Goal: Task Accomplishment & Management: Use online tool/utility

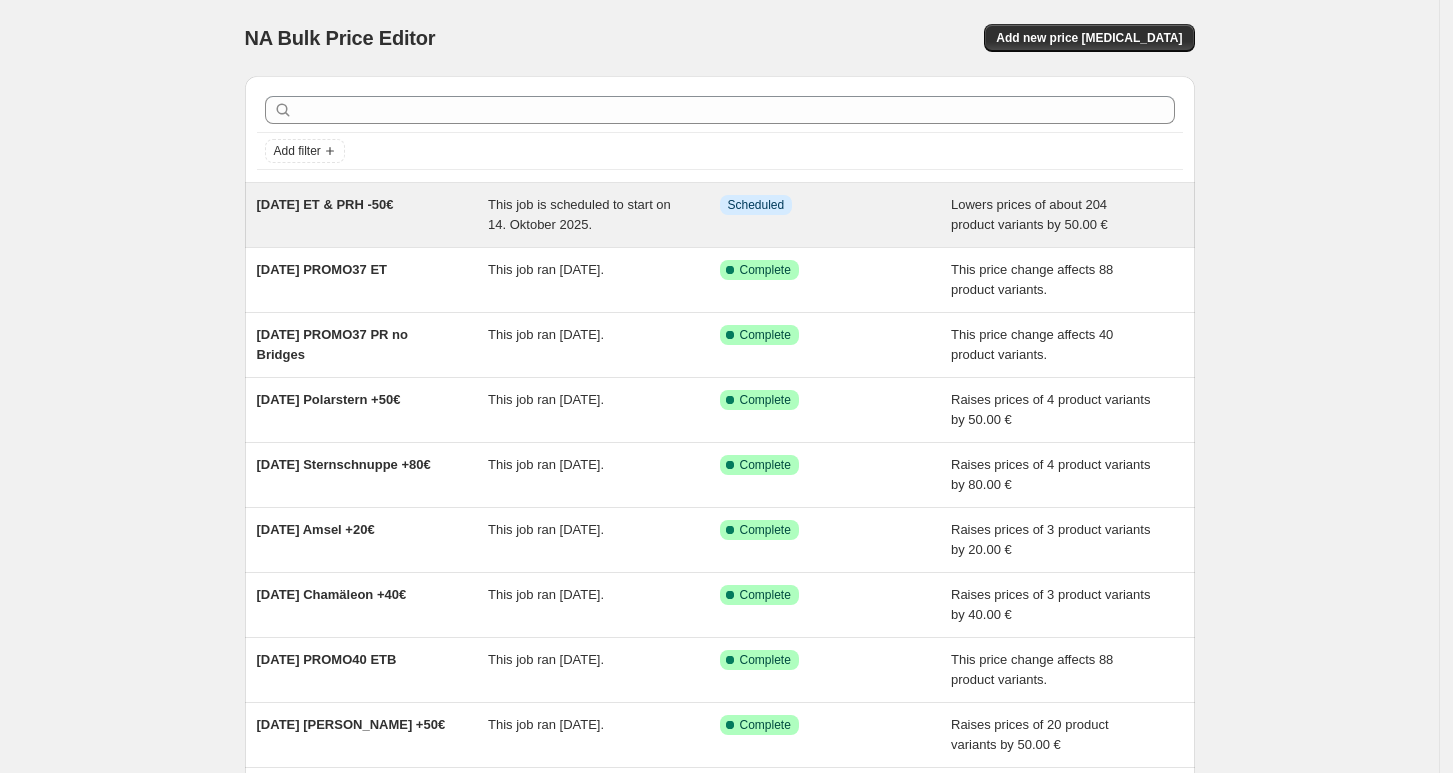
click at [530, 233] on div "This job is scheduled to start on 14. Oktober 2025." at bounding box center [604, 215] width 232 height 40
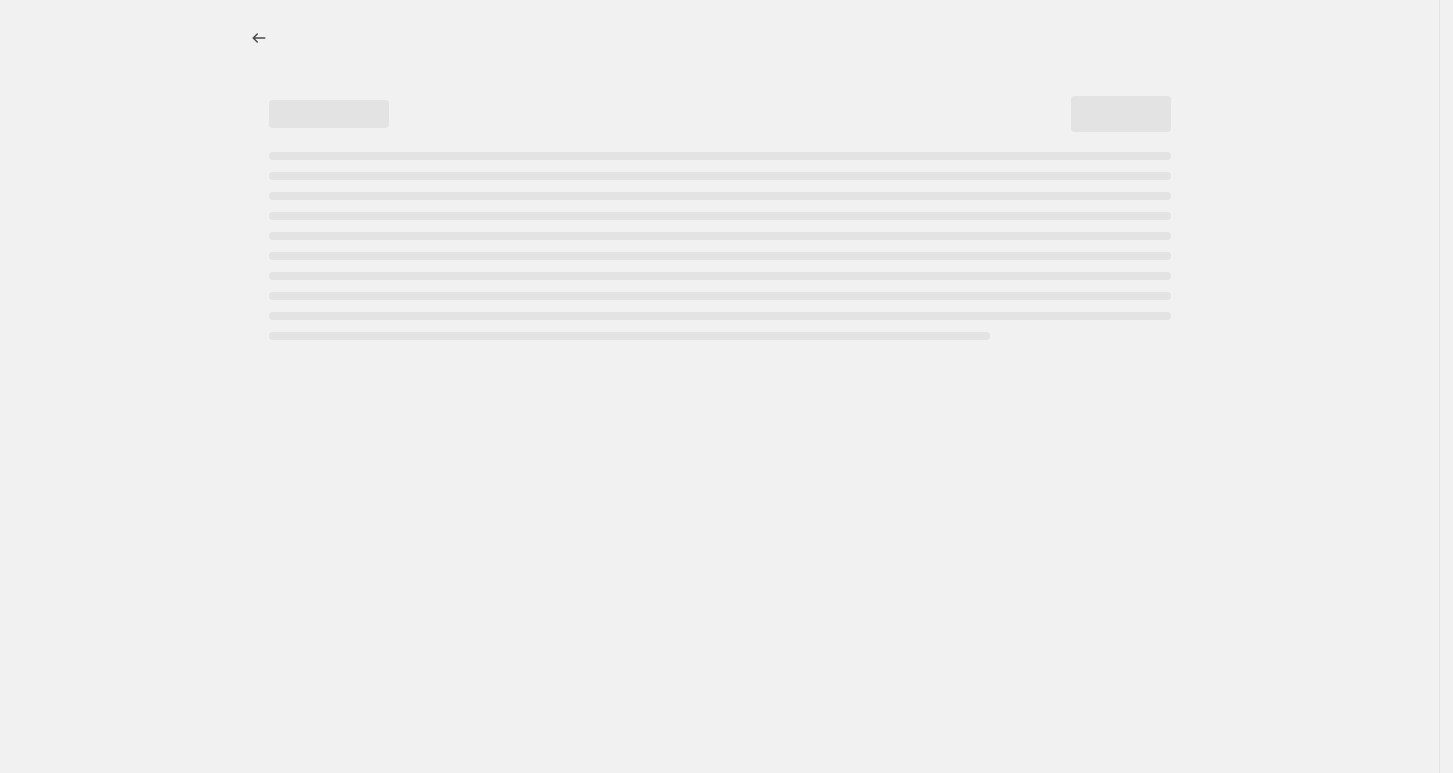
select select "by"
select select "no_change"
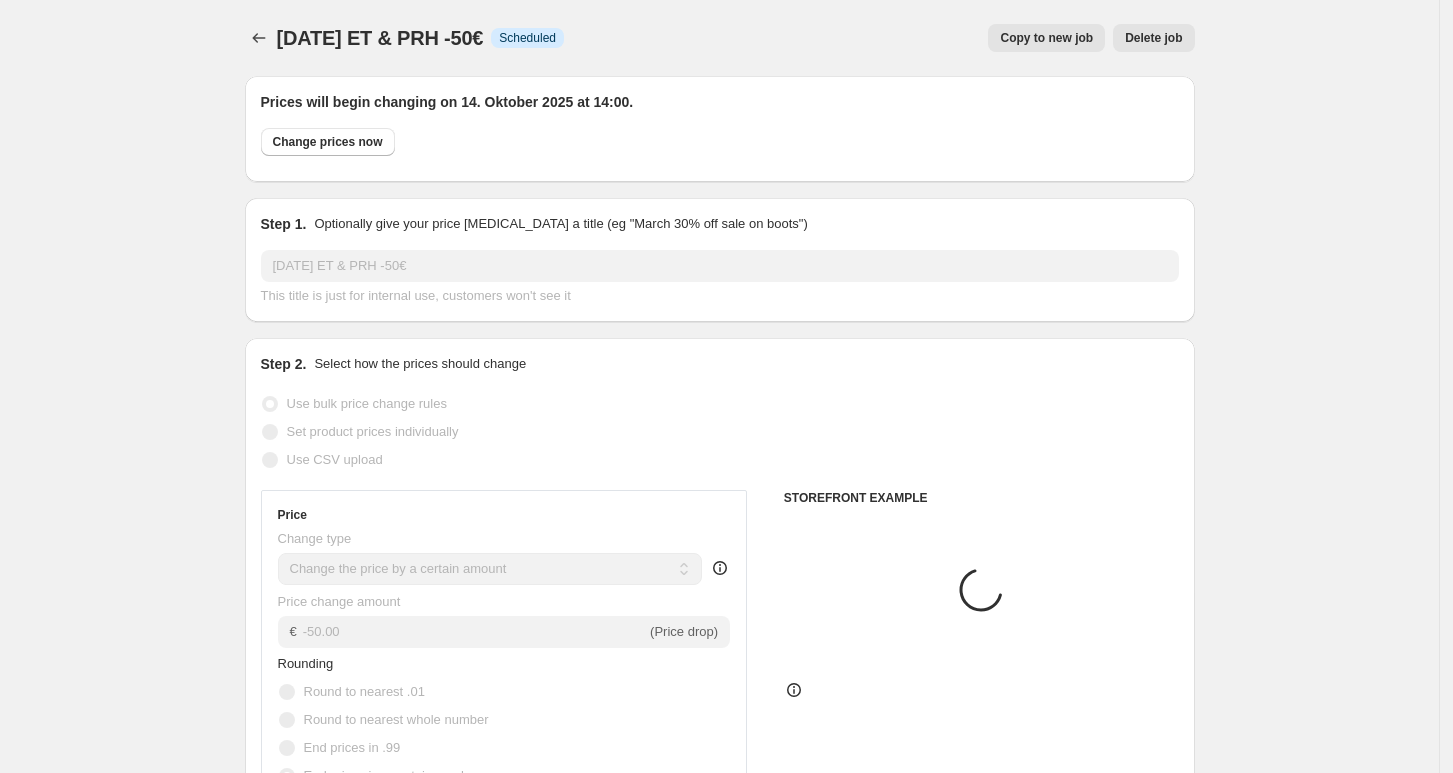
select select "tag"
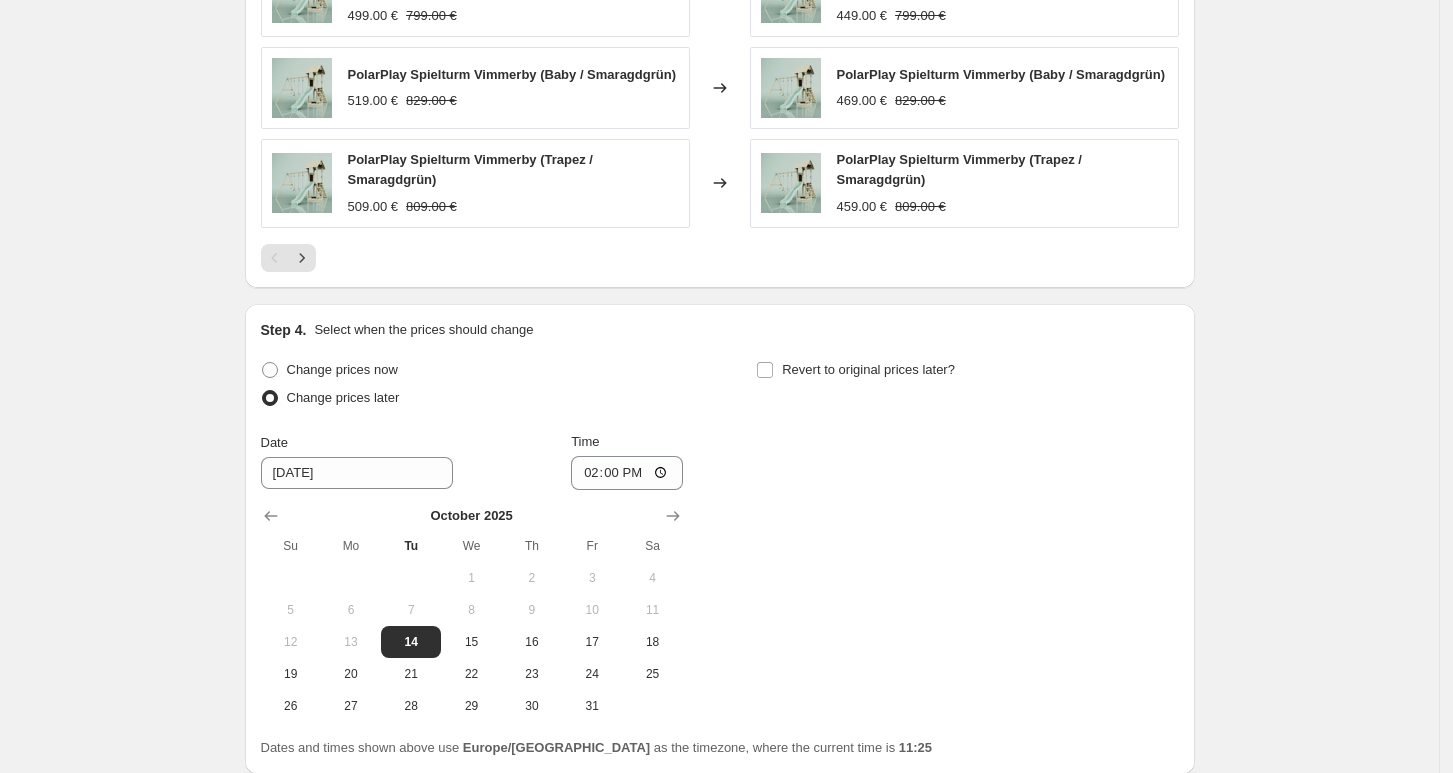
scroll to position [2179, 0]
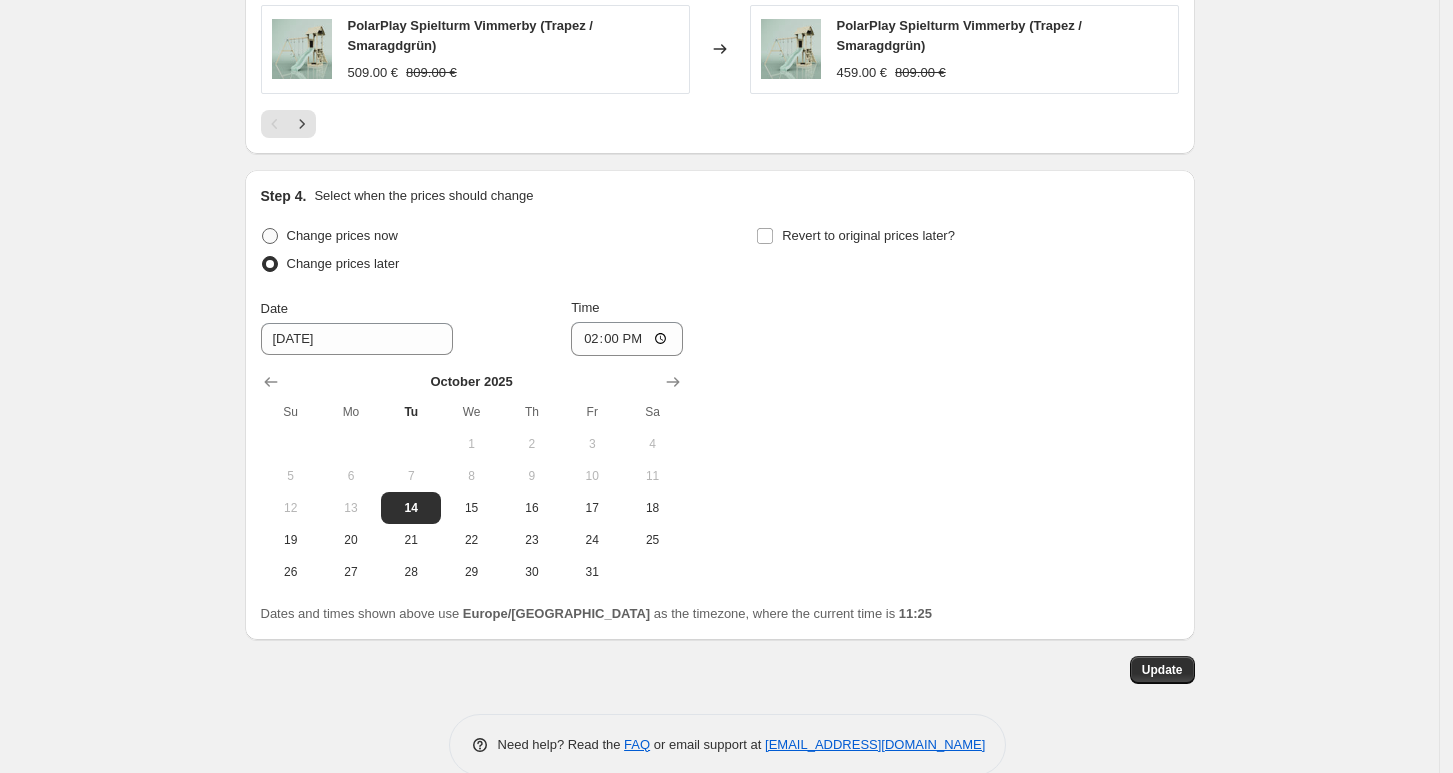
click at [387, 234] on span "Change prices now" at bounding box center [342, 235] width 111 height 15
click at [263, 229] on input "Change prices now" at bounding box center [262, 228] width 1 height 1
radio input "true"
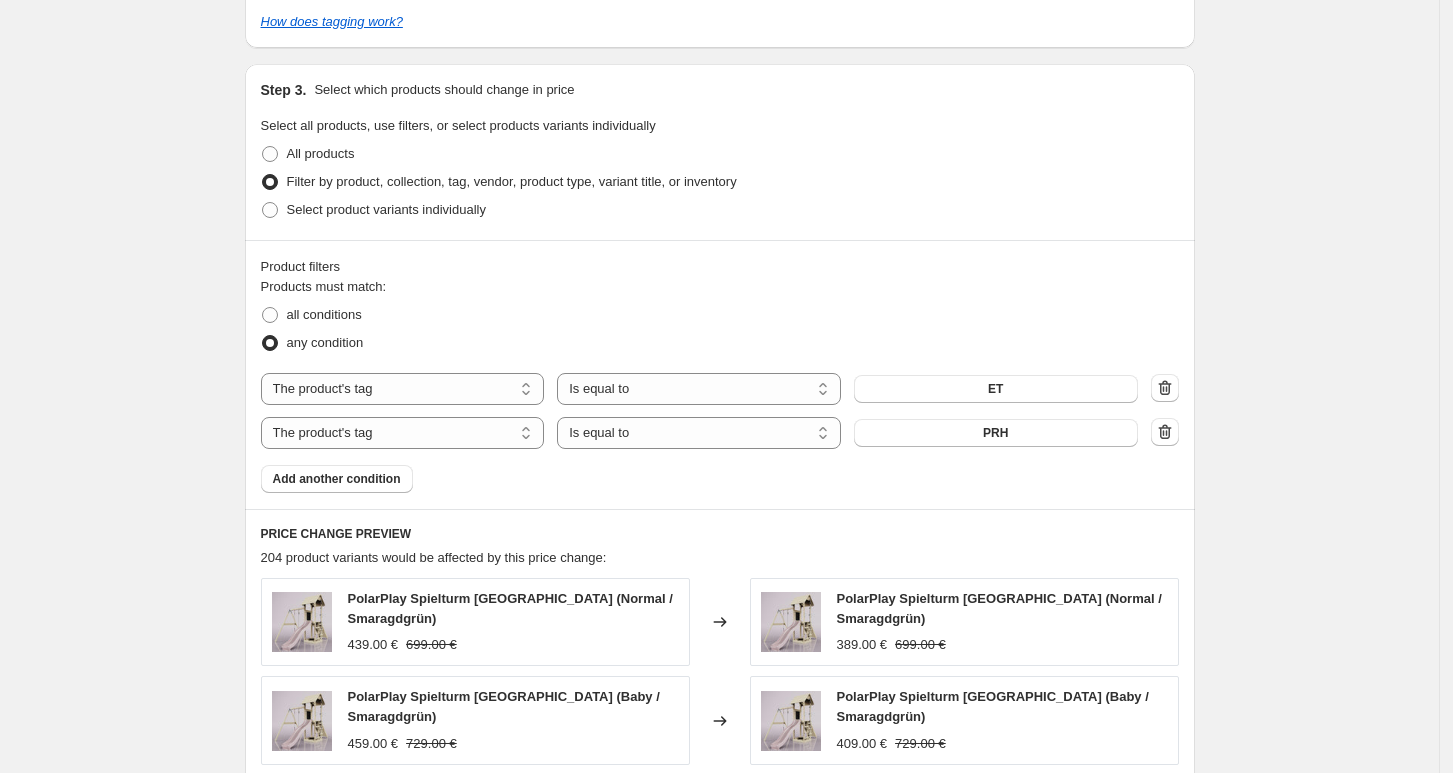
scroll to position [1667, 0]
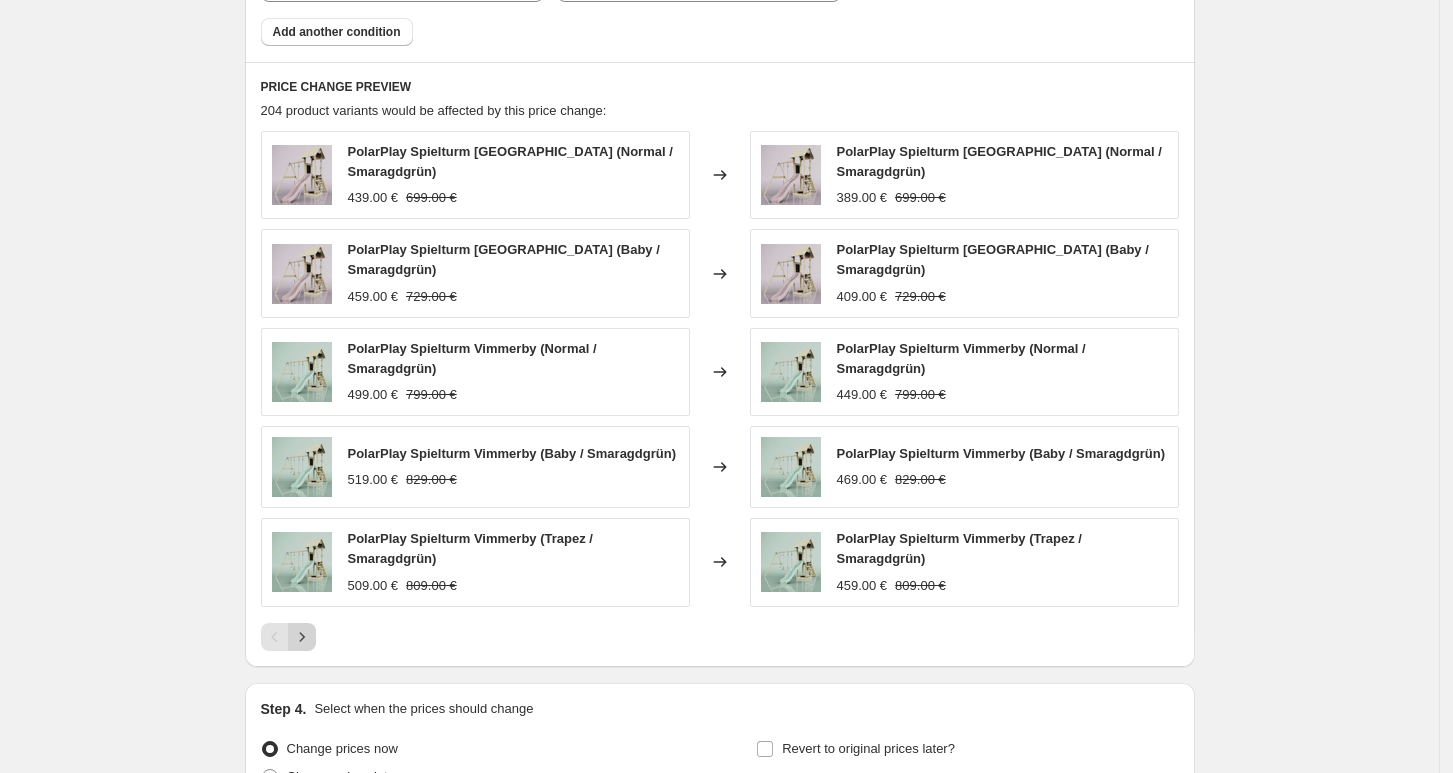
click at [312, 635] on icon "Next" at bounding box center [302, 637] width 20 height 20
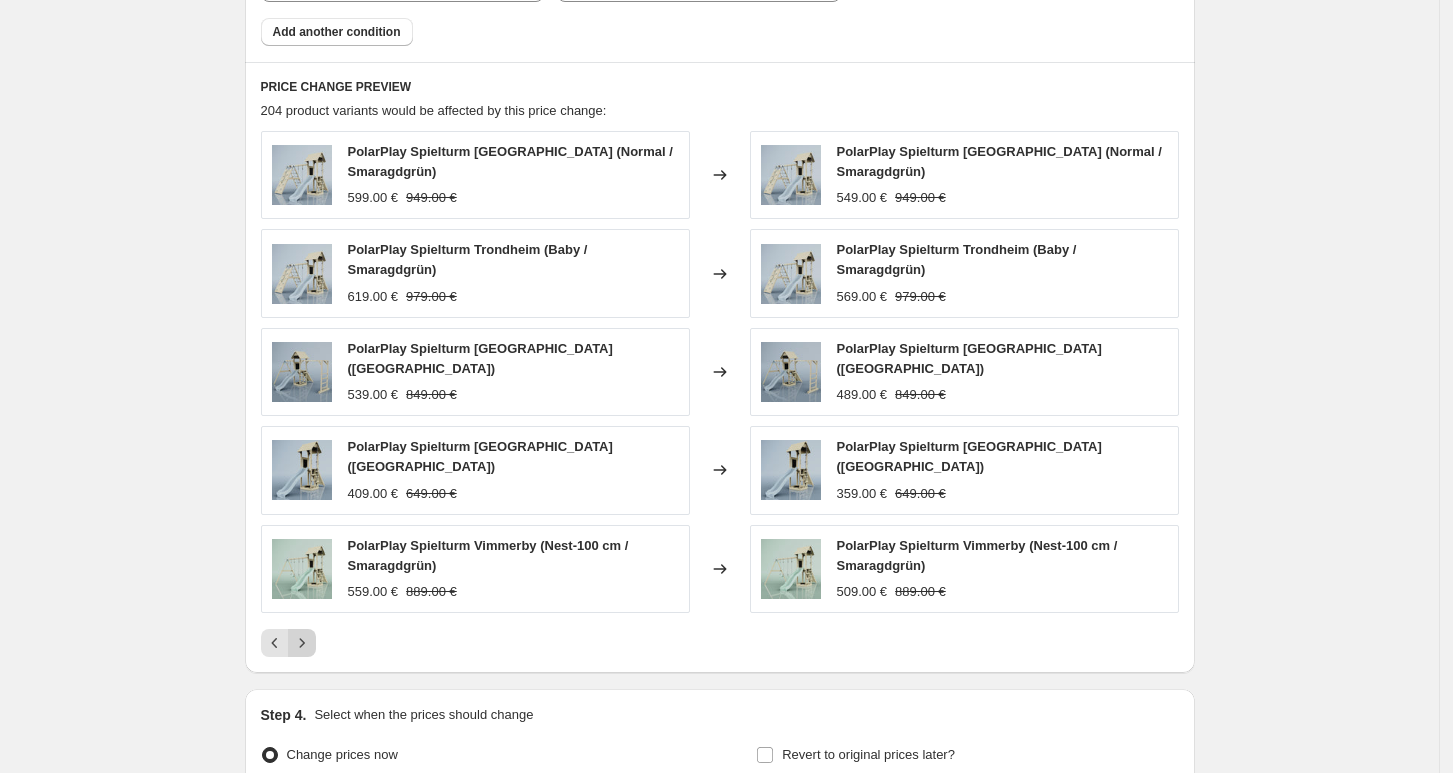
click at [312, 633] on icon "Next" at bounding box center [302, 643] width 20 height 20
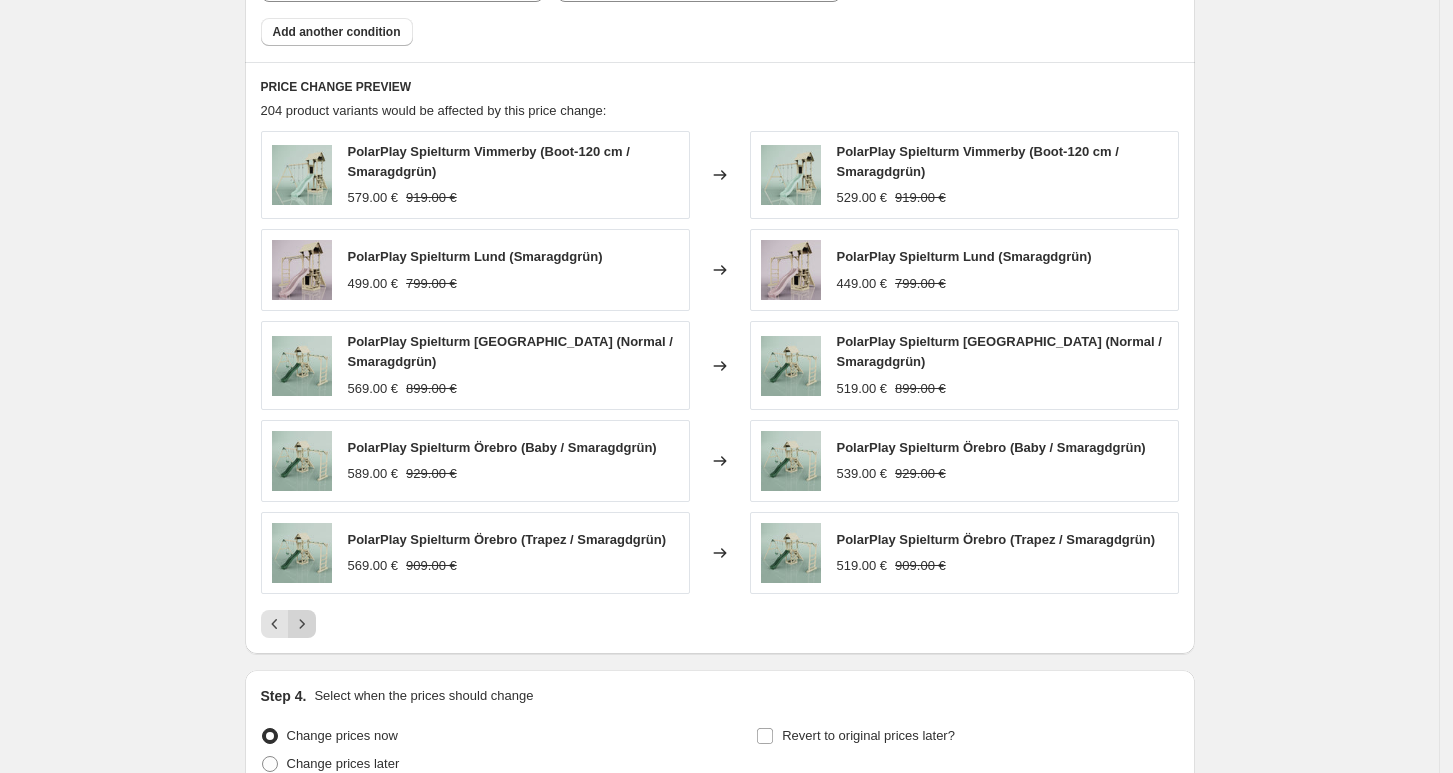
click at [310, 620] on icon "Next" at bounding box center [302, 624] width 20 height 20
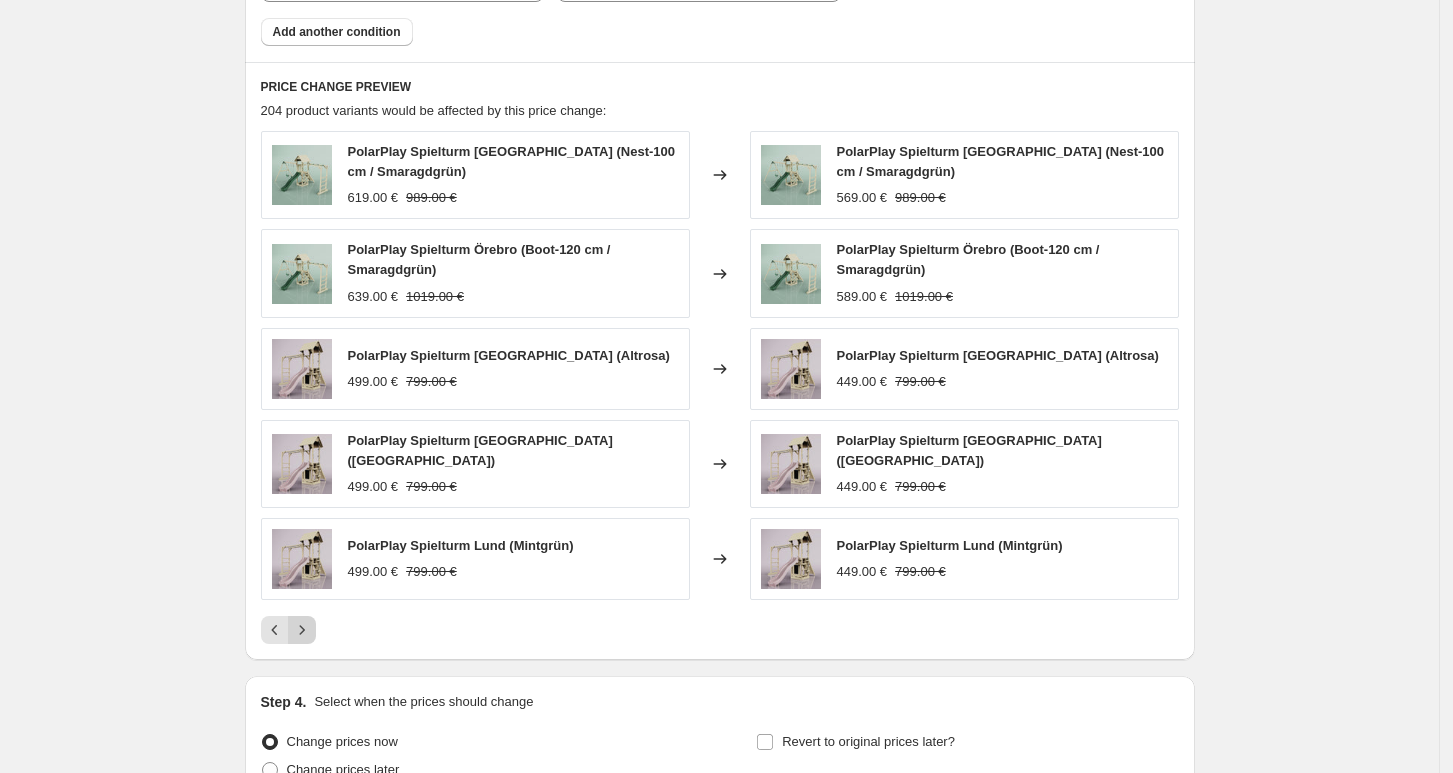
click at [311, 620] on icon "Next" at bounding box center [302, 630] width 20 height 20
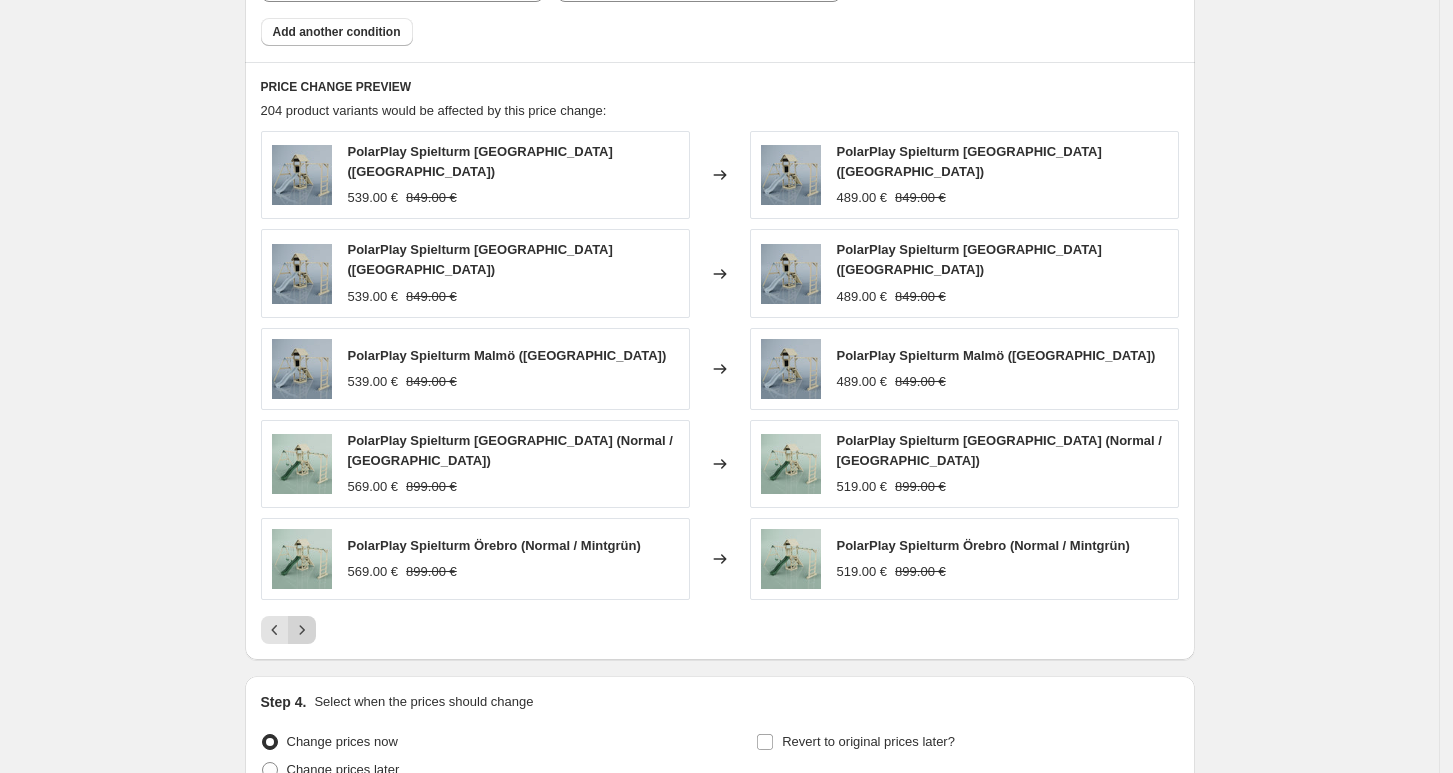
click at [311, 620] on icon "Next" at bounding box center [302, 630] width 20 height 20
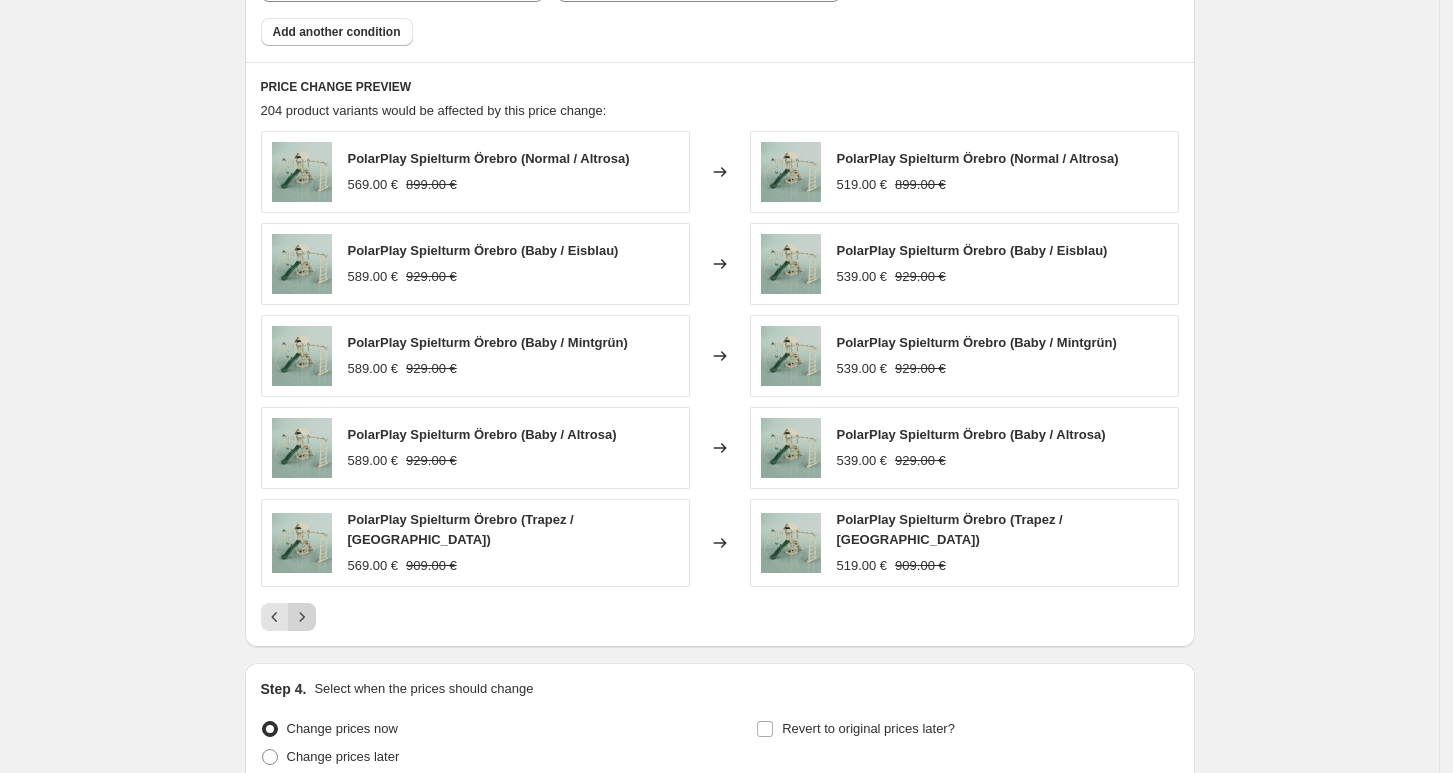
click at [311, 620] on icon "Next" at bounding box center [302, 617] width 20 height 20
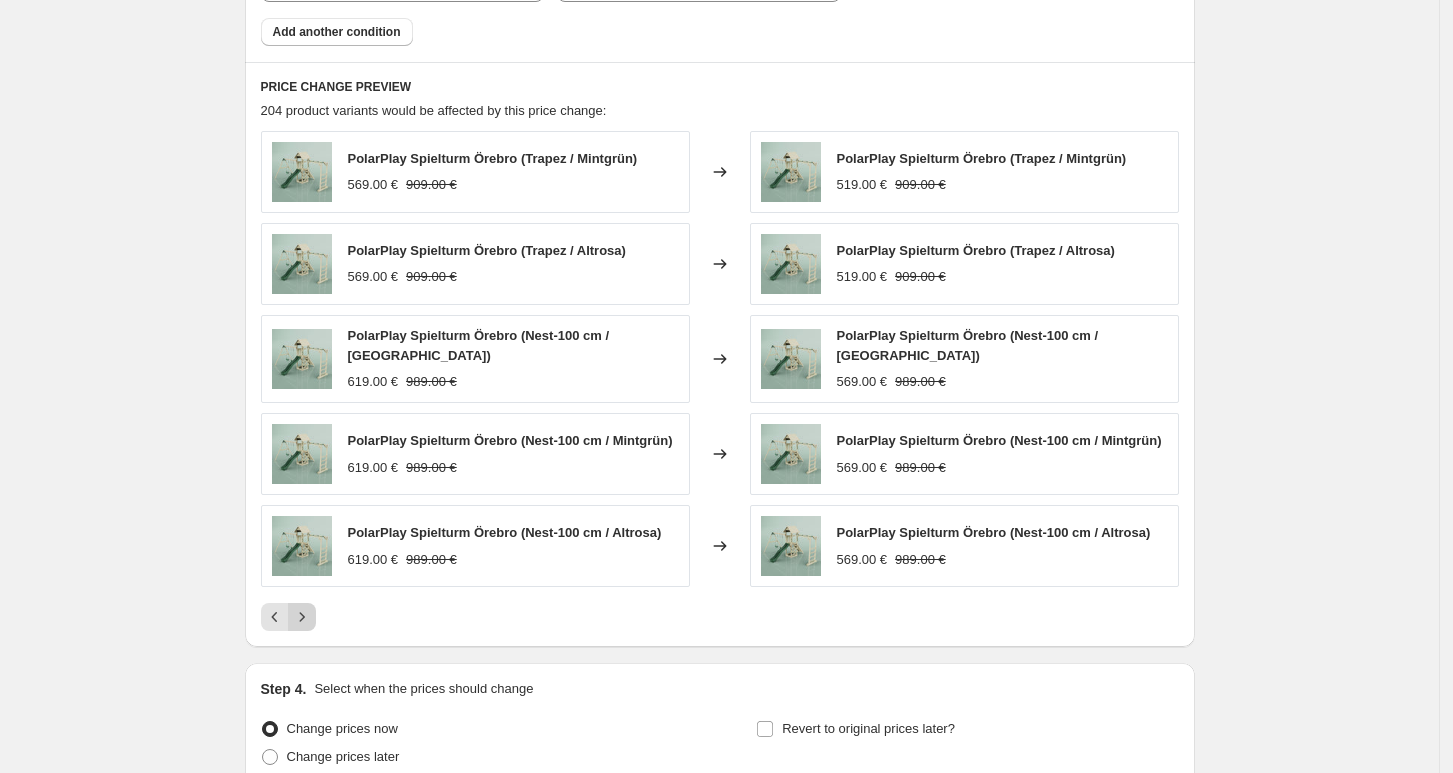
click at [311, 620] on icon "Next" at bounding box center [302, 617] width 20 height 20
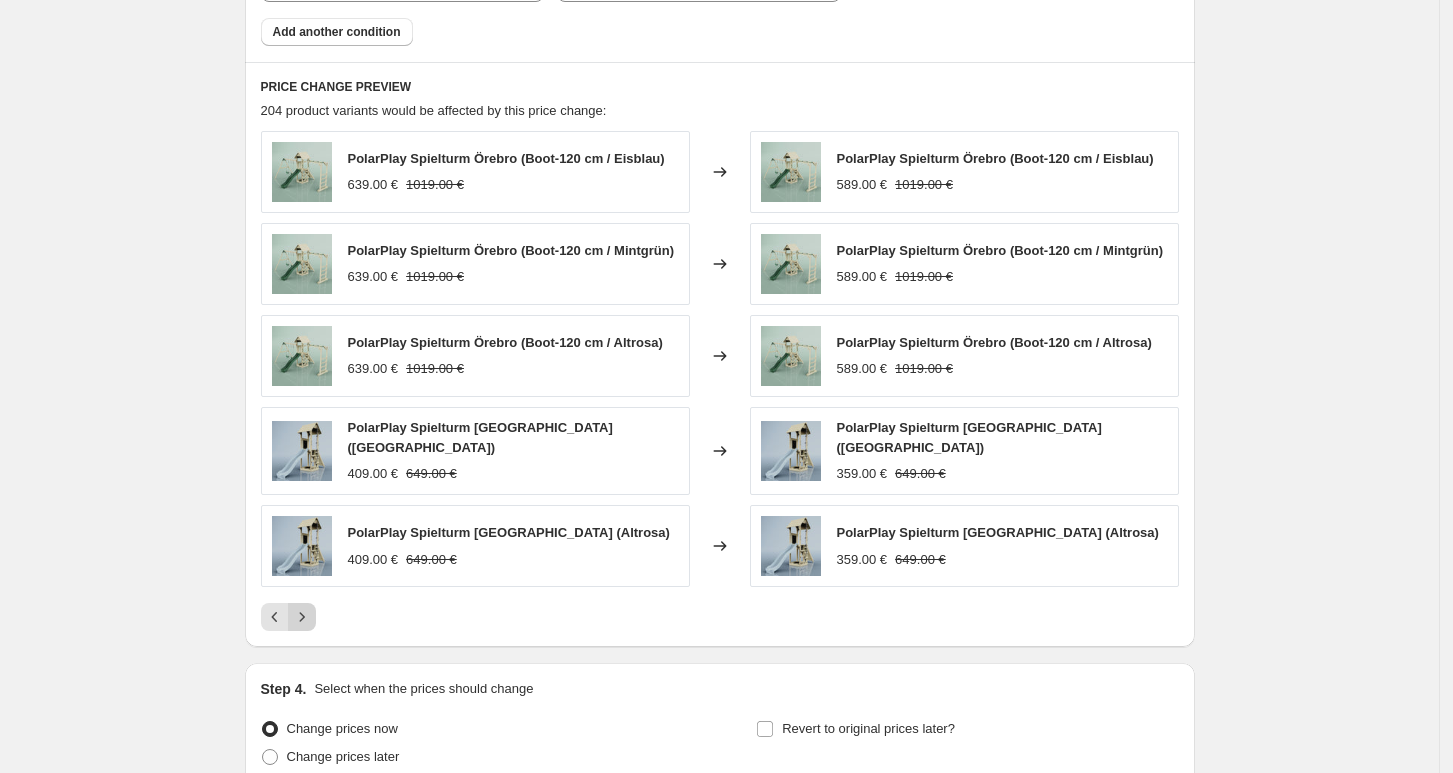
click at [311, 620] on icon "Next" at bounding box center [302, 617] width 20 height 20
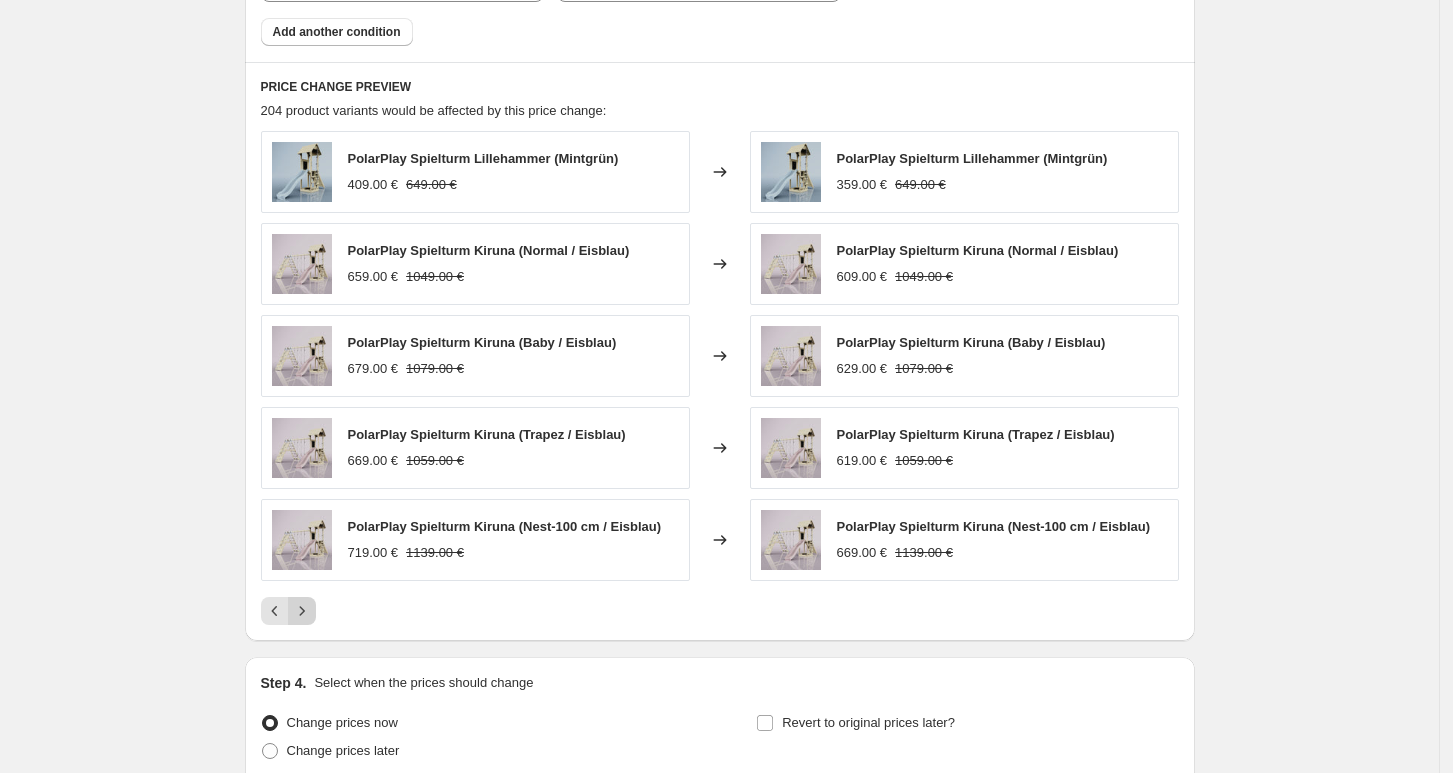
click at [311, 620] on icon "Next" at bounding box center [302, 611] width 20 height 20
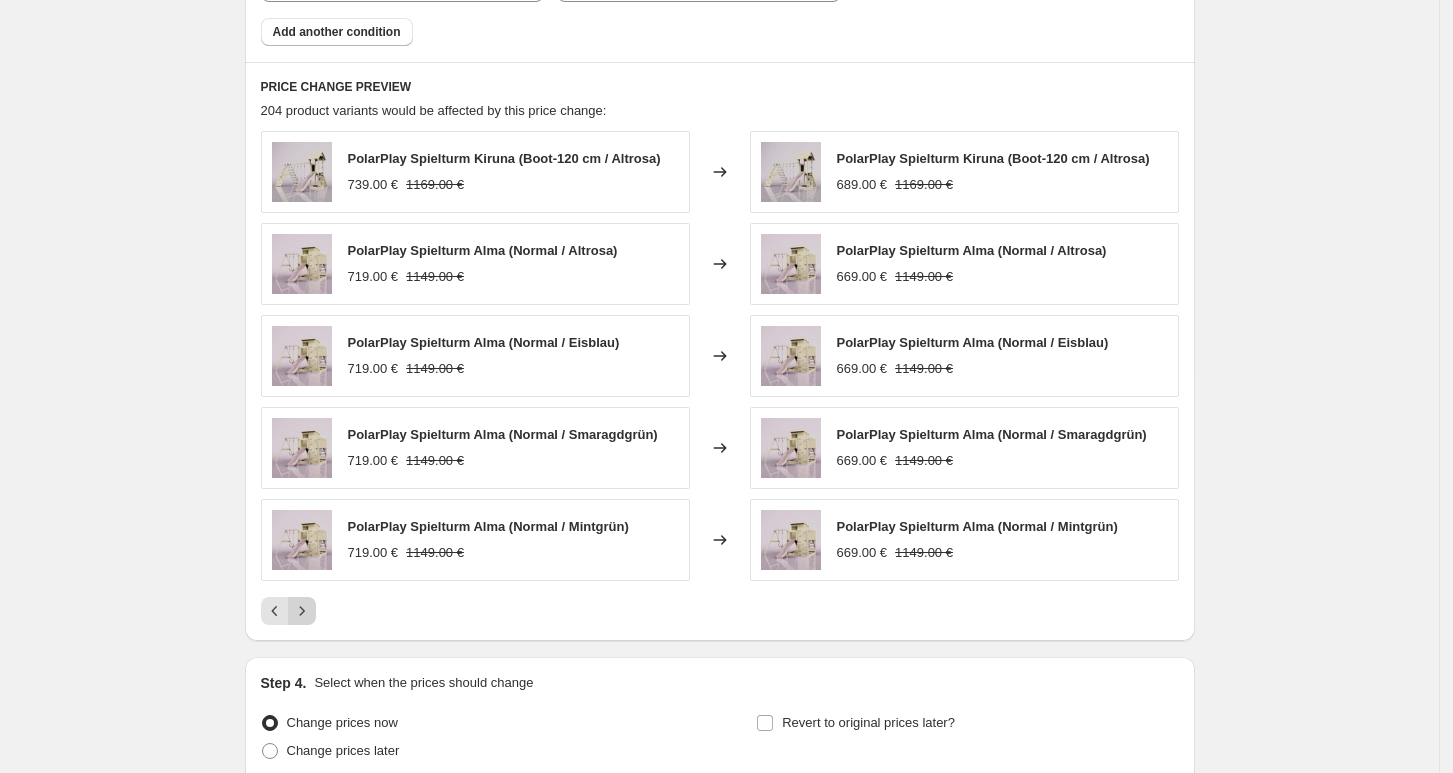
click at [311, 620] on icon "Next" at bounding box center [302, 611] width 20 height 20
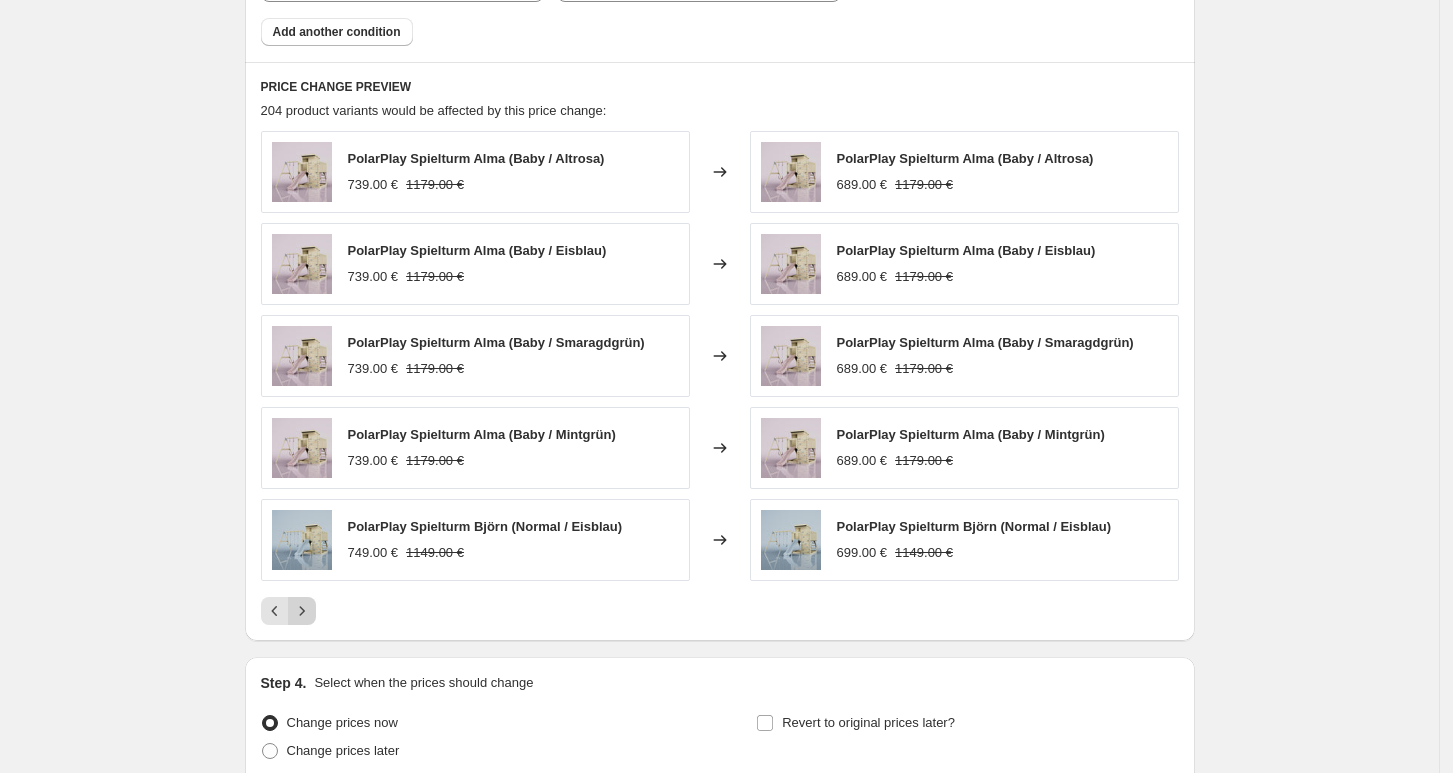
click at [311, 620] on icon "Next" at bounding box center [302, 611] width 20 height 20
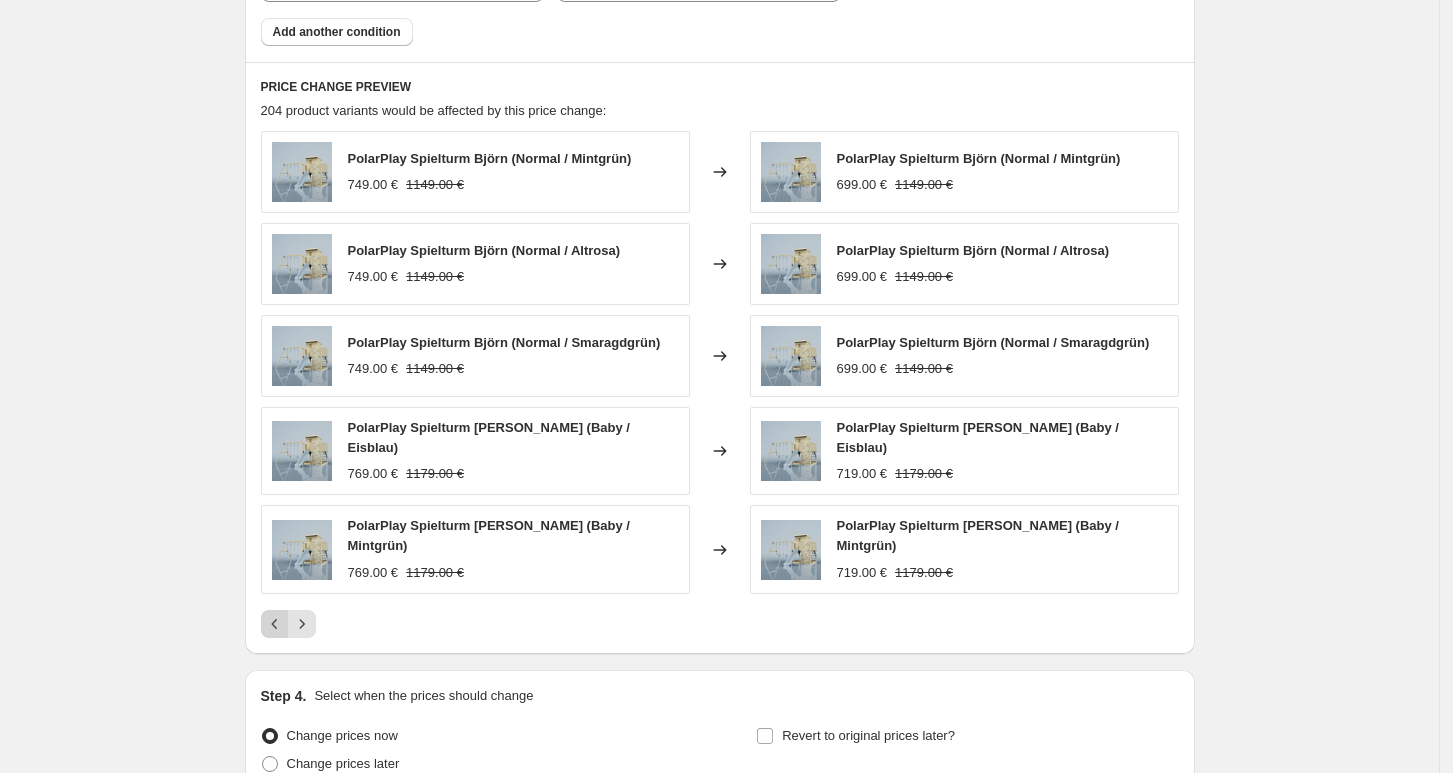
click at [279, 619] on icon "Previous" at bounding box center [275, 624] width 20 height 20
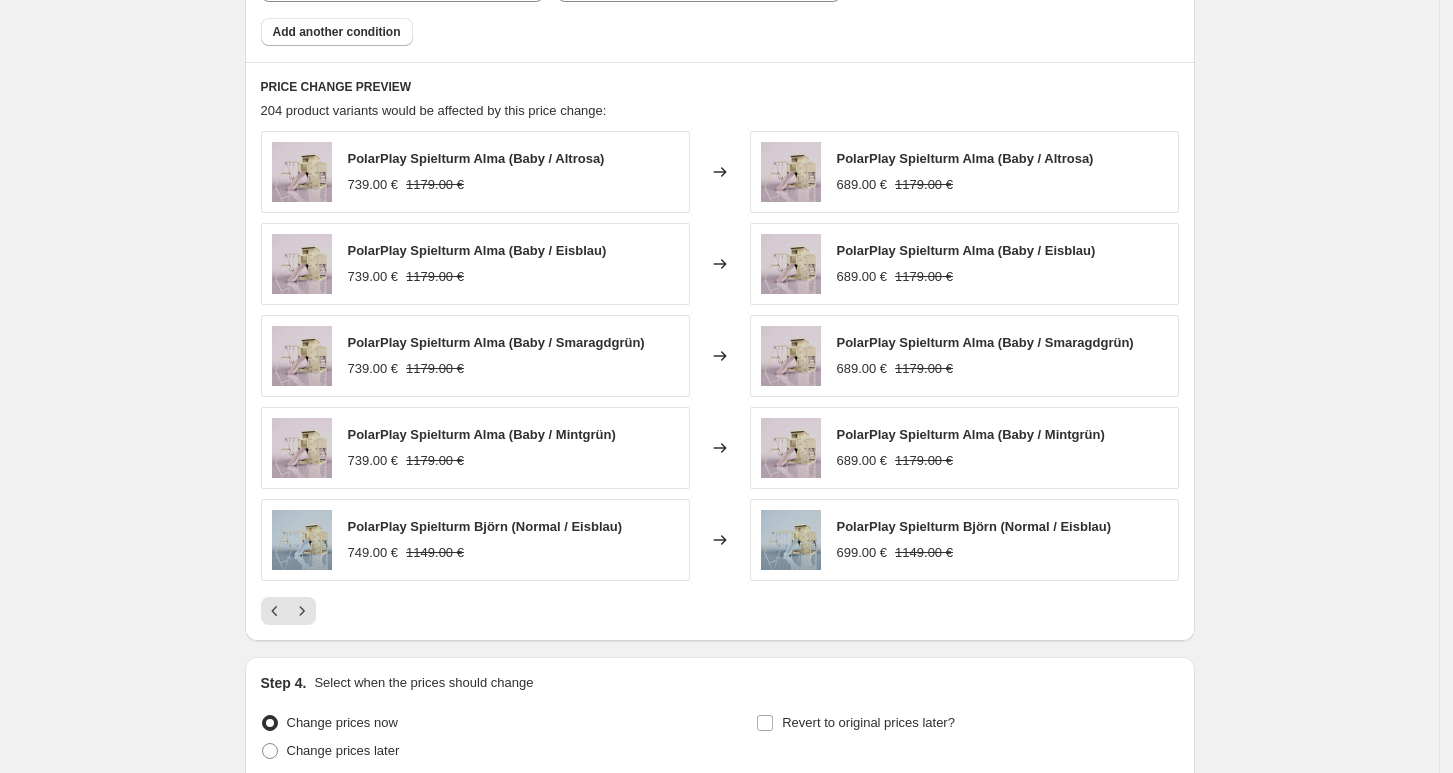
scroll to position [1844, 0]
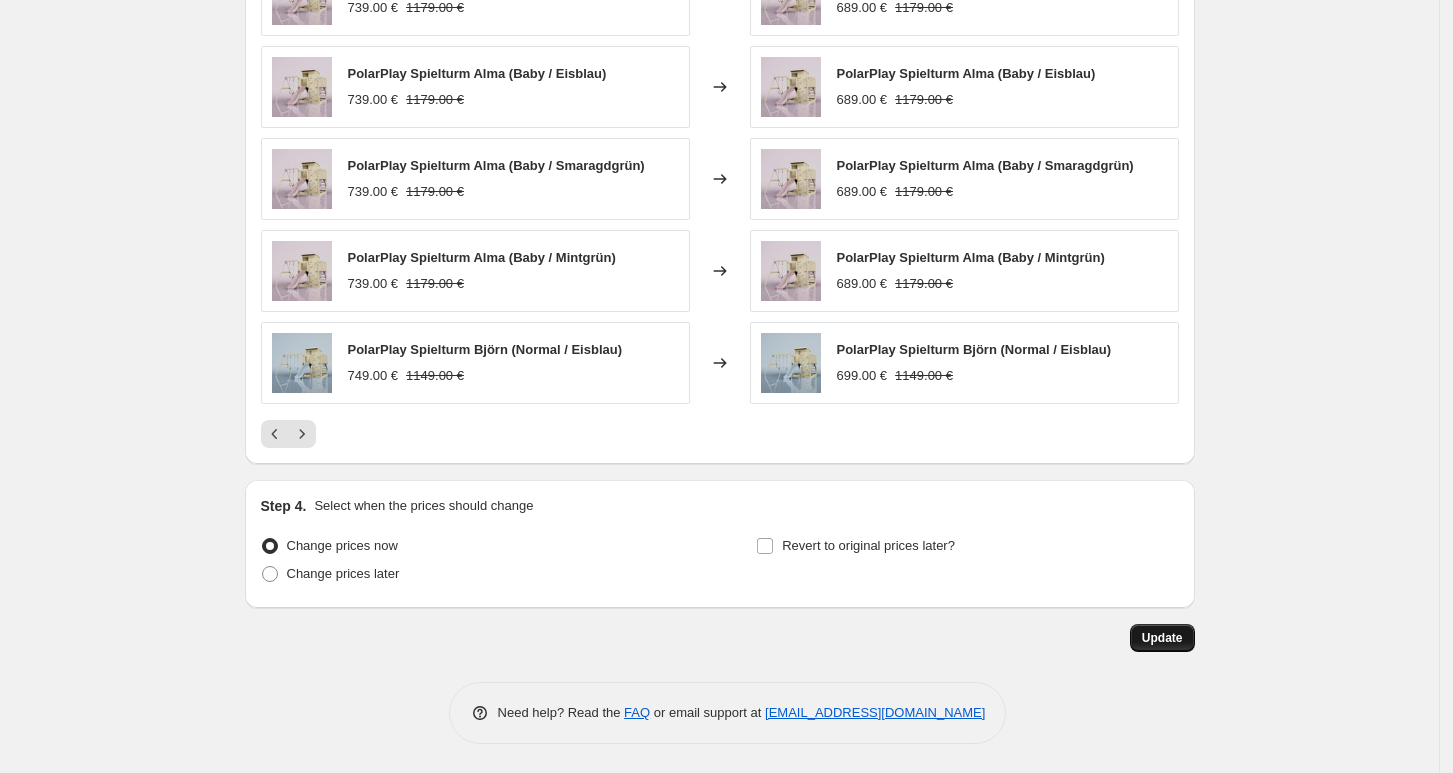
click at [1180, 641] on span "Update" at bounding box center [1162, 638] width 41 height 16
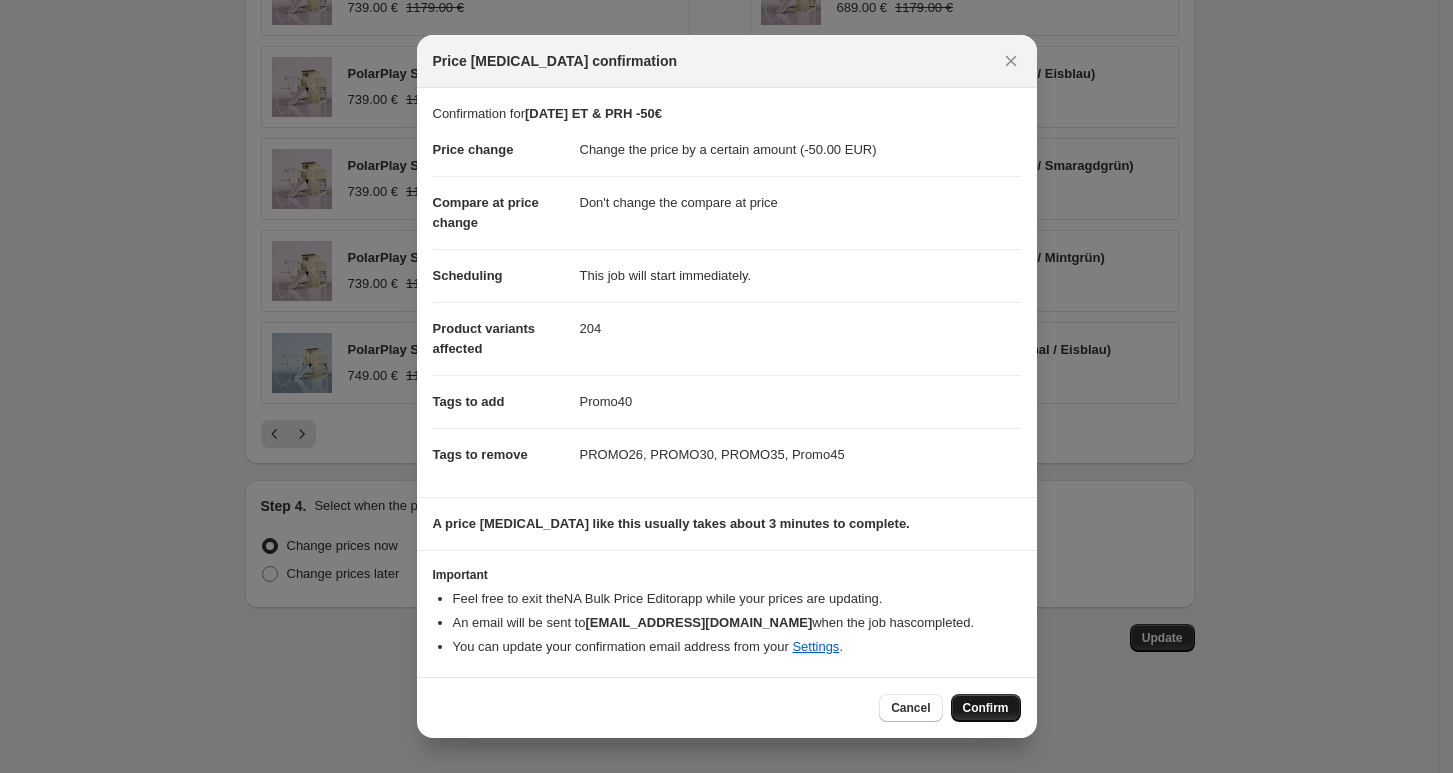
click at [984, 708] on span "Confirm" at bounding box center [986, 708] width 46 height 16
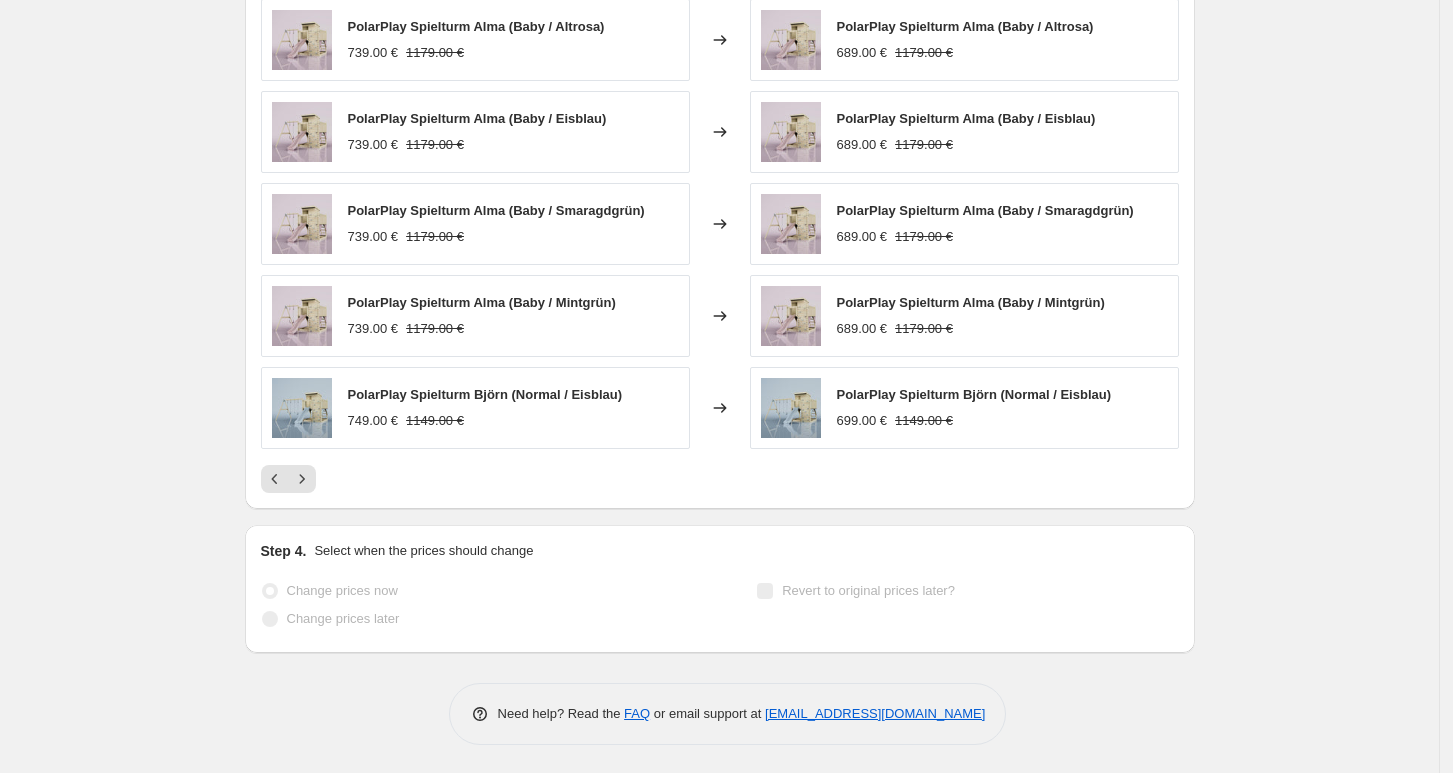
scroll to position [1821, 0]
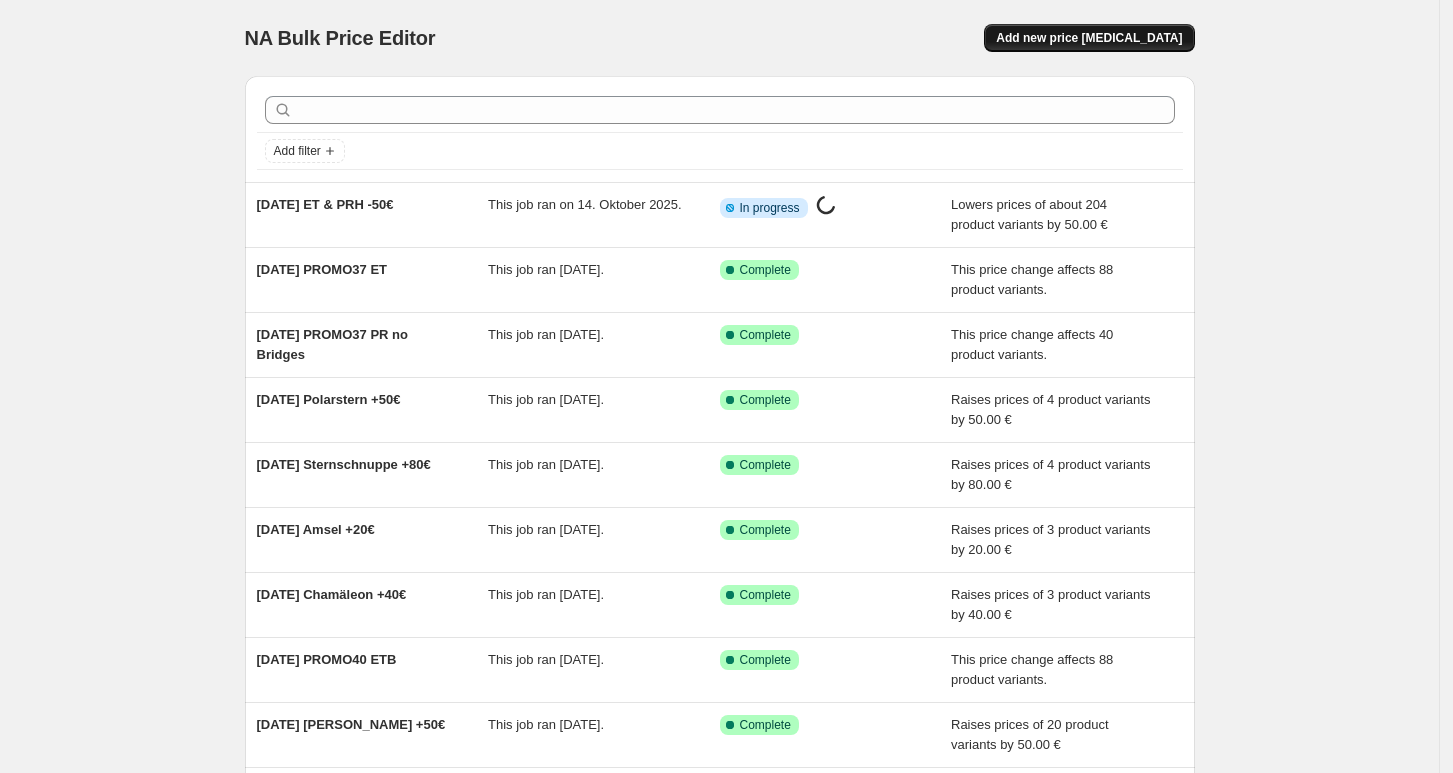
click at [1128, 40] on span "Add new price [MEDICAL_DATA]" at bounding box center [1089, 38] width 186 height 16
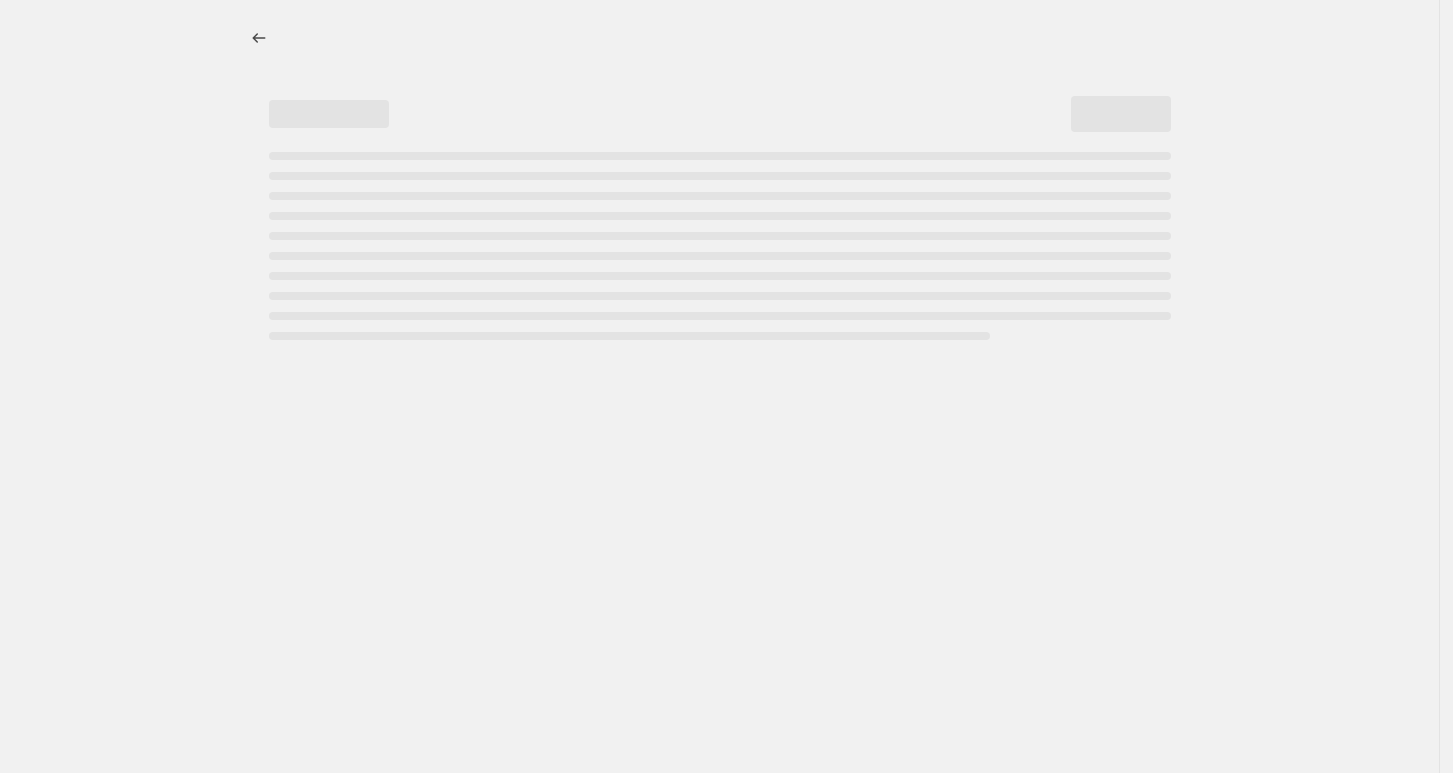
select select "percentage"
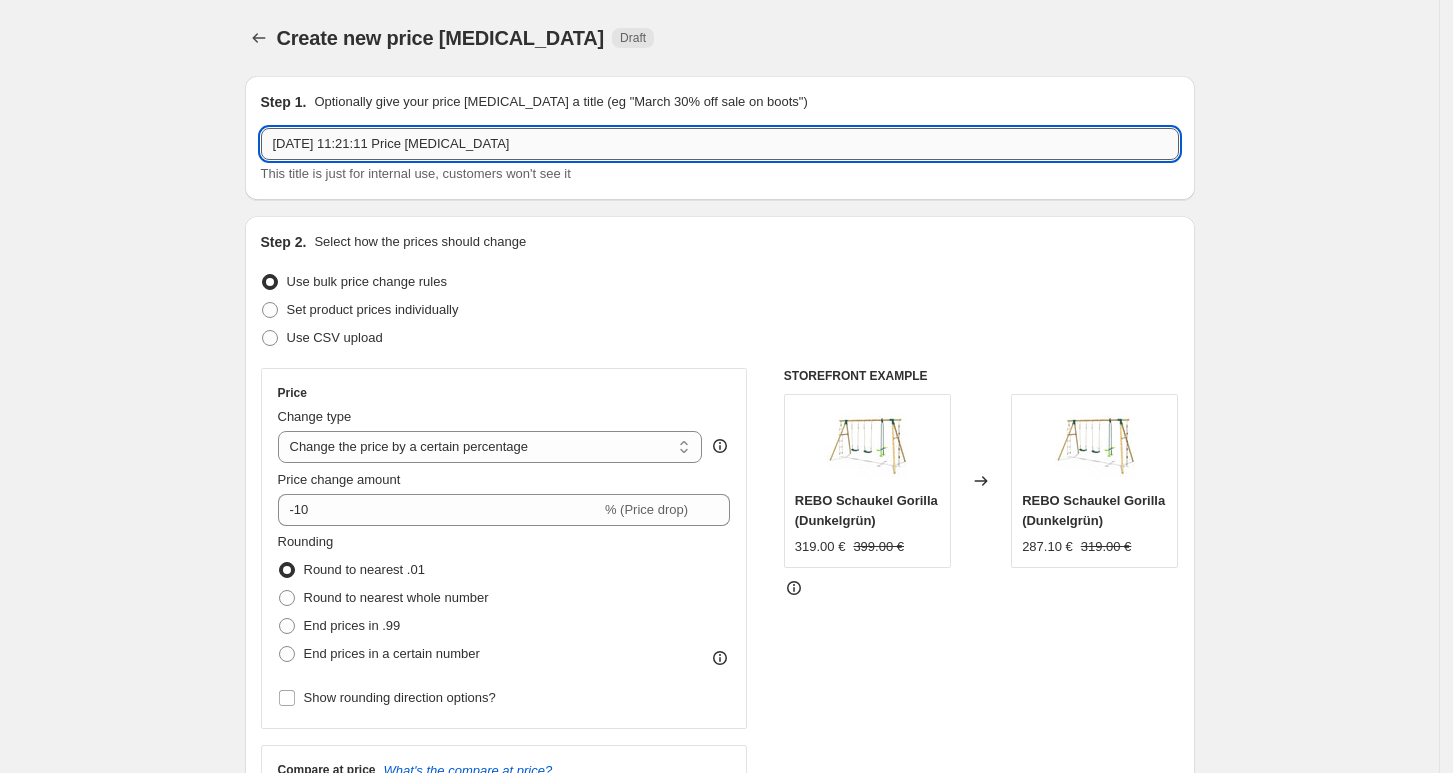
click at [573, 152] on input "[DATE] 11:21:11 Price [MEDICAL_DATA]" at bounding box center [720, 144] width 918 height 32
type input "[DATE] [GEOGRAPHIC_DATA] +10€"
select select "percentage"
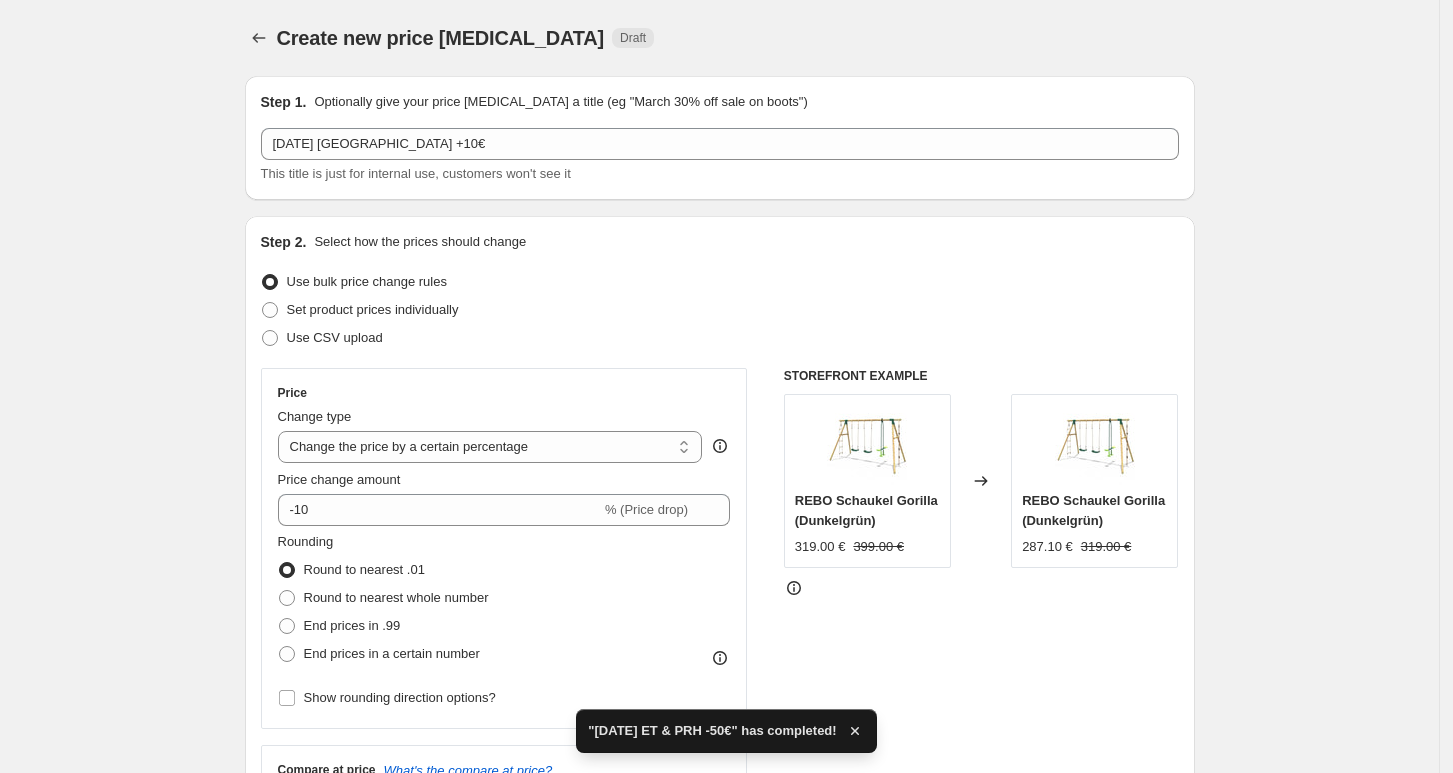
click at [1453, 202] on html "Home Settings Plans Skip to content Create new price [MEDICAL_DATA]. This page …" at bounding box center [726, 386] width 1453 height 773
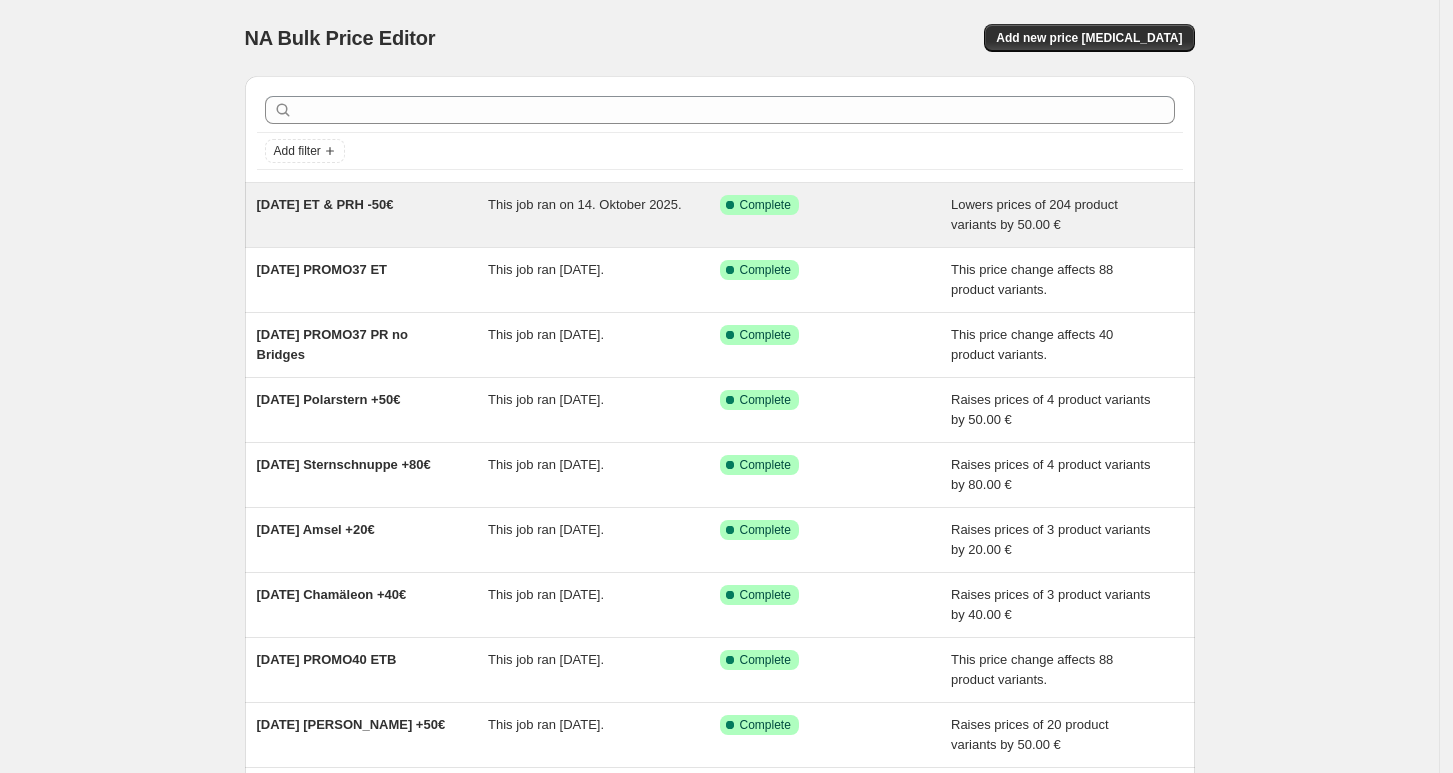
click at [343, 208] on span "[DATE] ET & PRH -50€" at bounding box center [325, 204] width 137 height 15
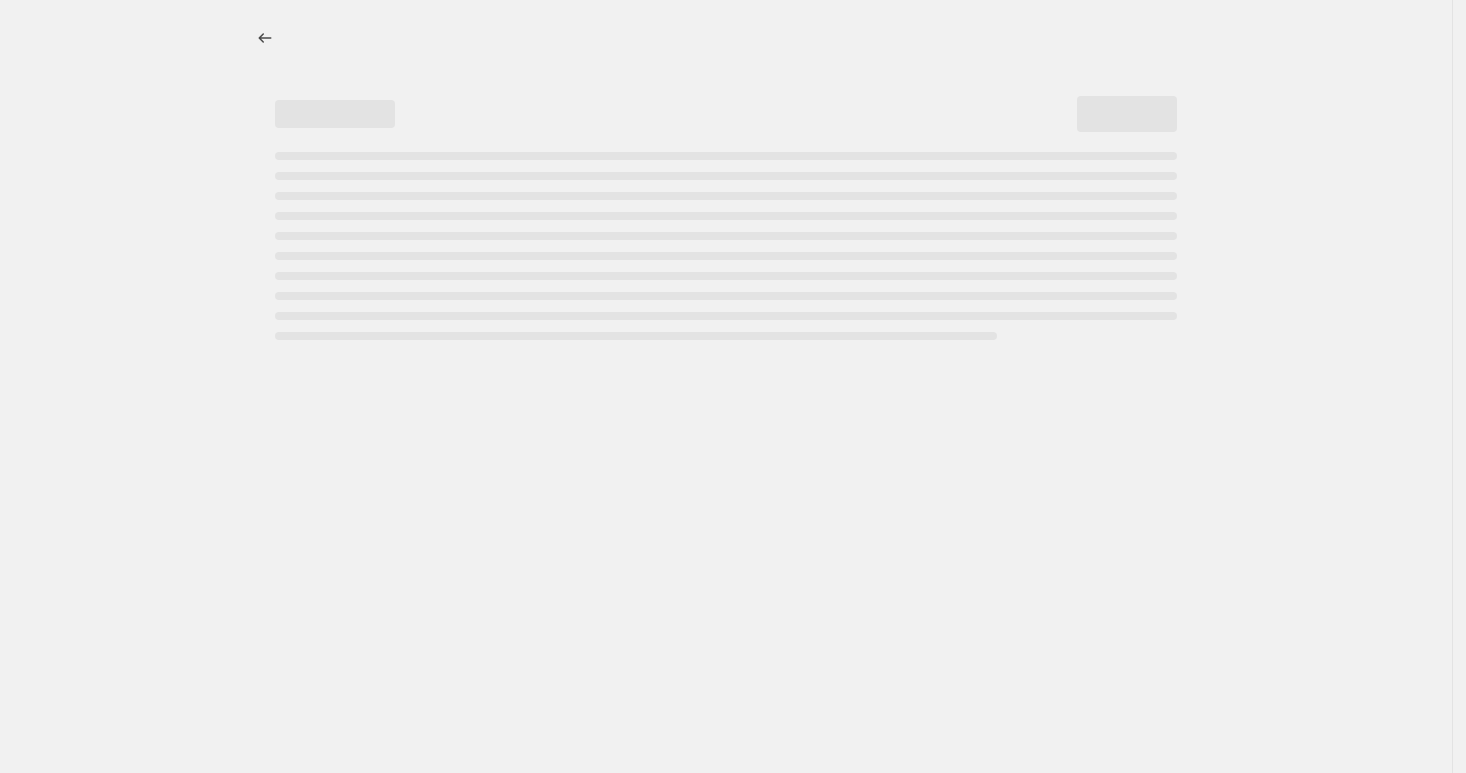
select select "by"
select select "no_change"
select select "tag"
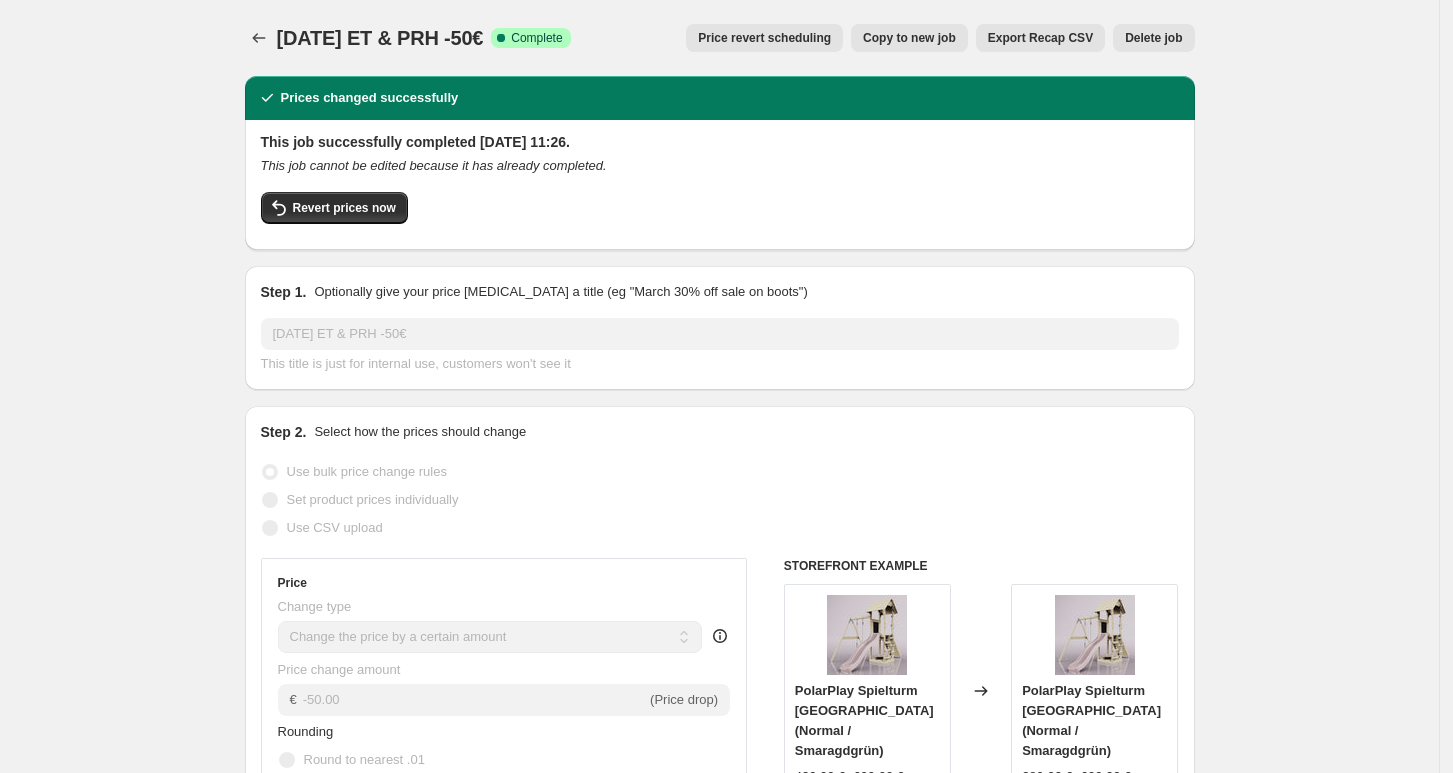
click at [937, 37] on span "Copy to new job" at bounding box center [909, 38] width 93 height 16
select select "by"
select select "no_change"
select select "tag"
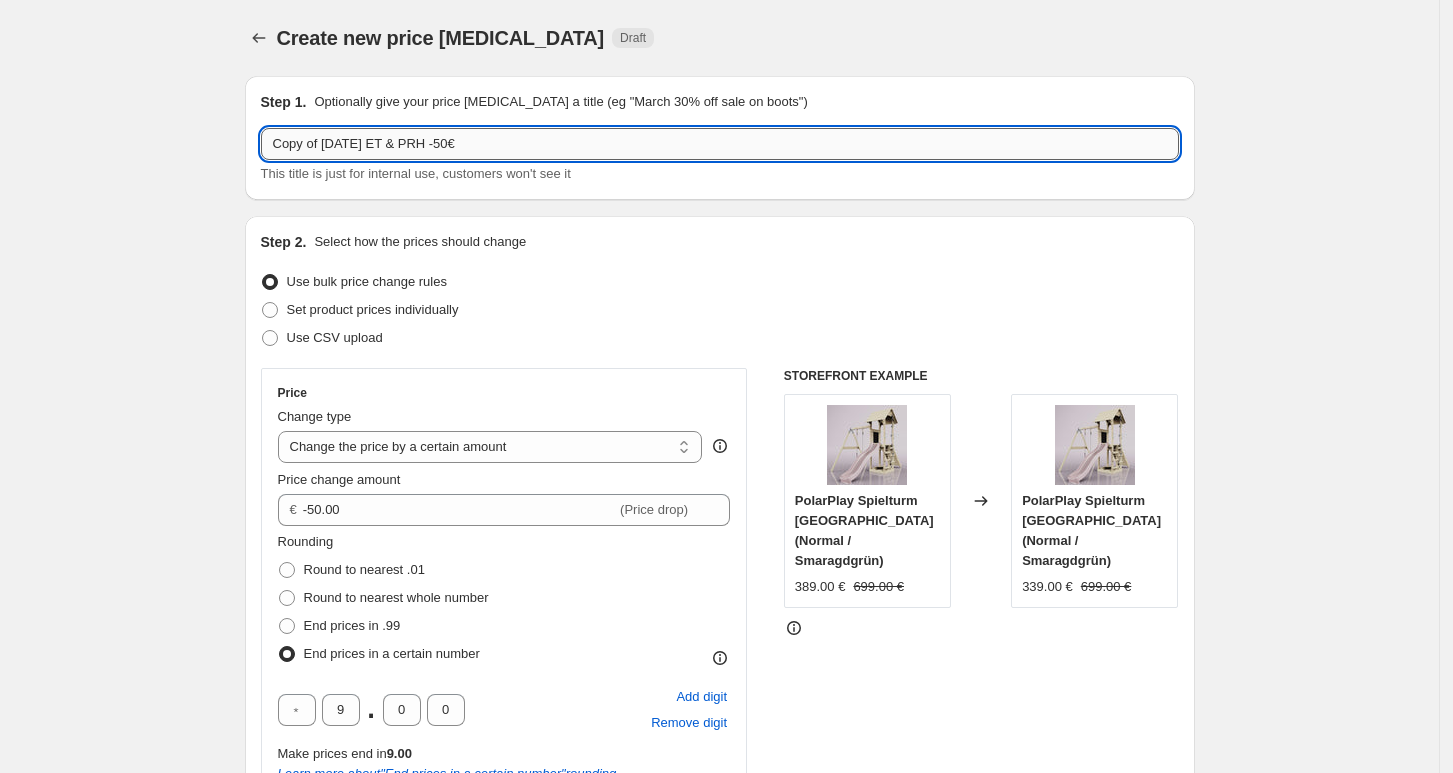
click at [675, 136] on input "Copy of [DATE] ET & PRH -50€" at bounding box center [720, 144] width 918 height 32
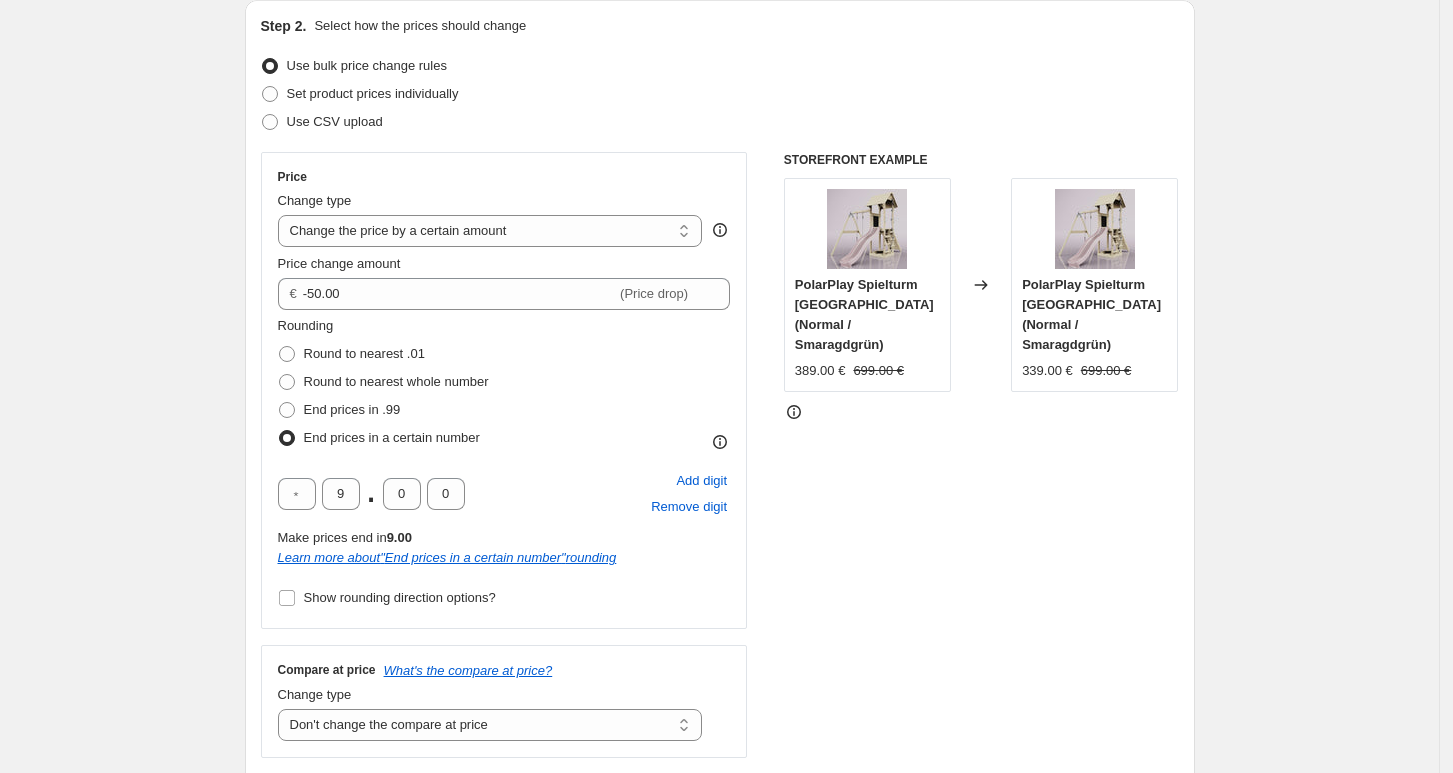
scroll to position [266, 0]
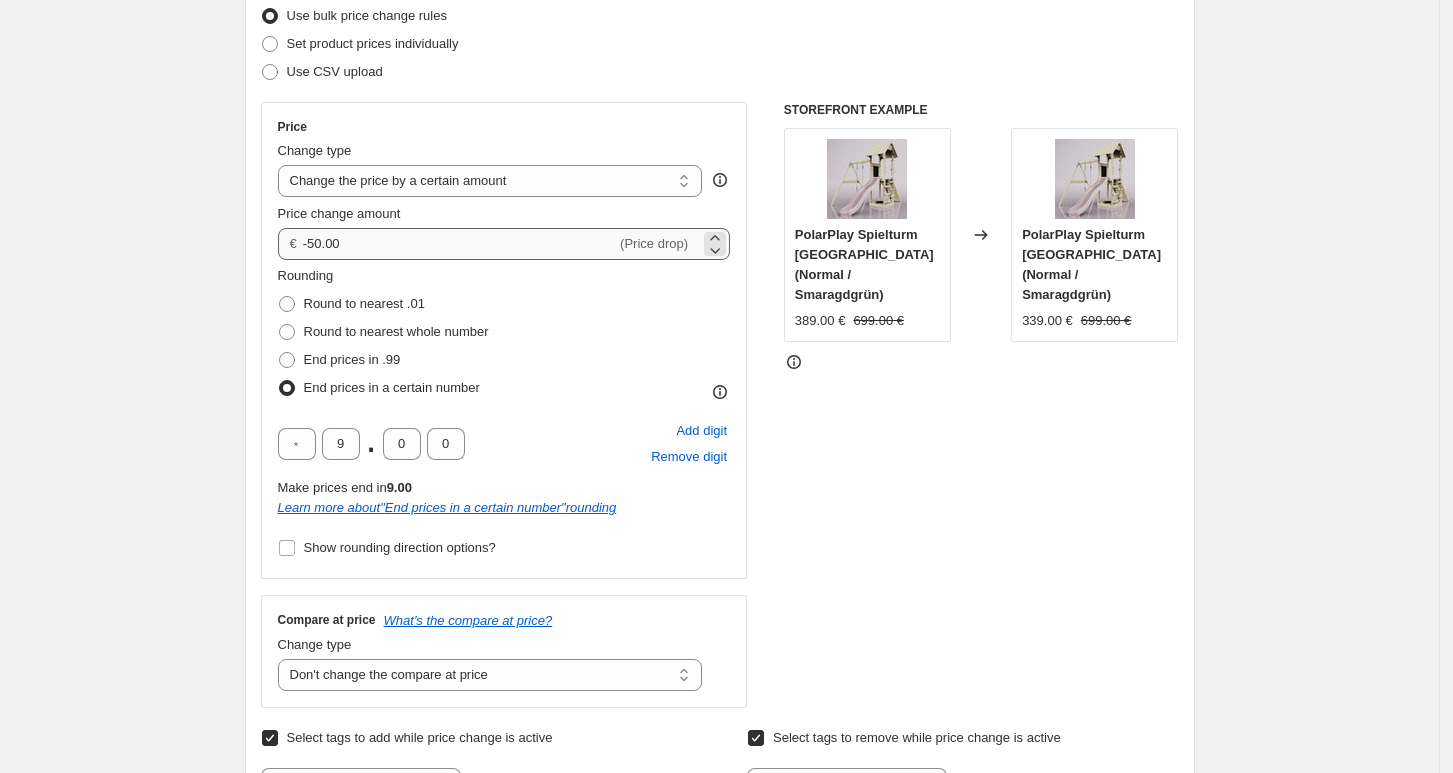
type input "[DATE] [GEOGRAPHIC_DATA] +10€"
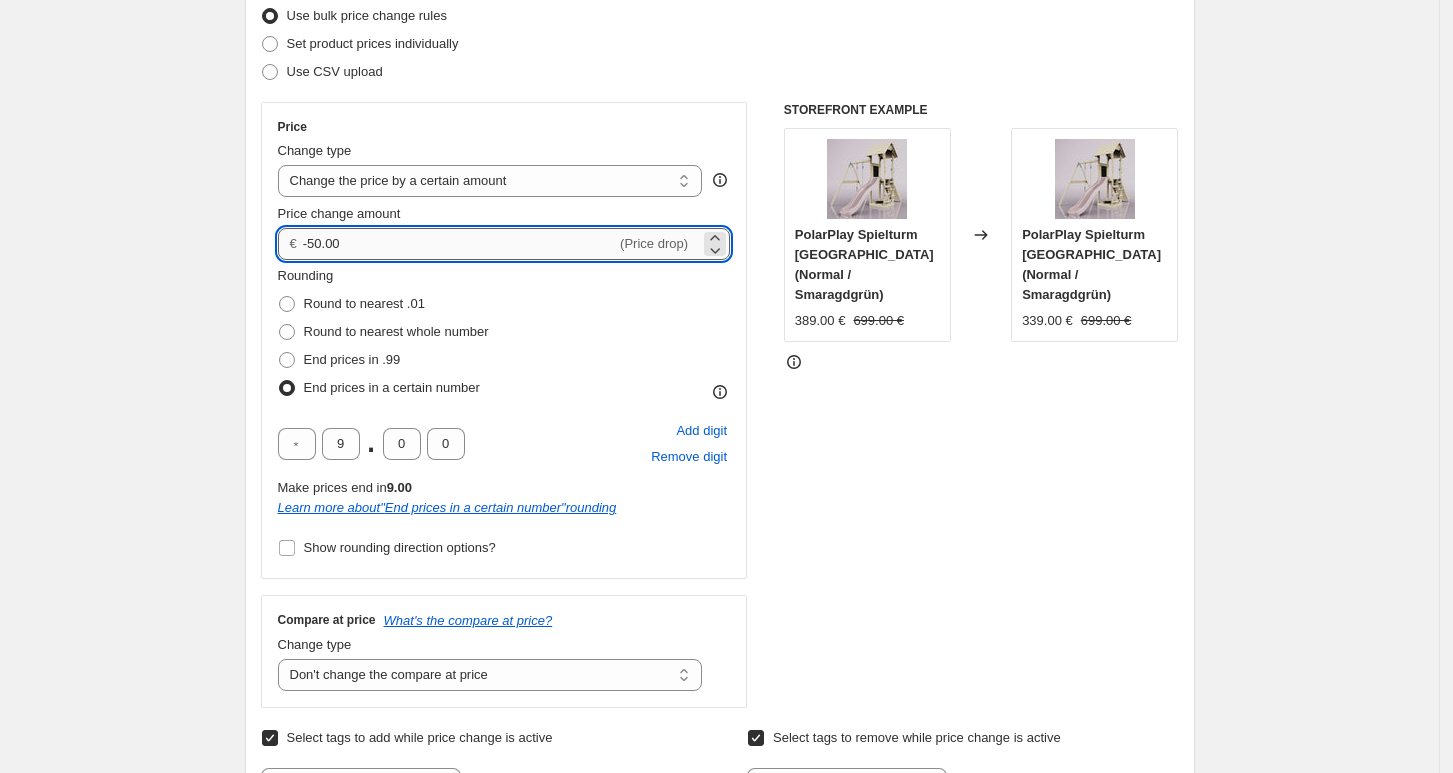
click at [495, 232] on input "-50.00" at bounding box center [459, 244] width 313 height 32
type input "10.00"
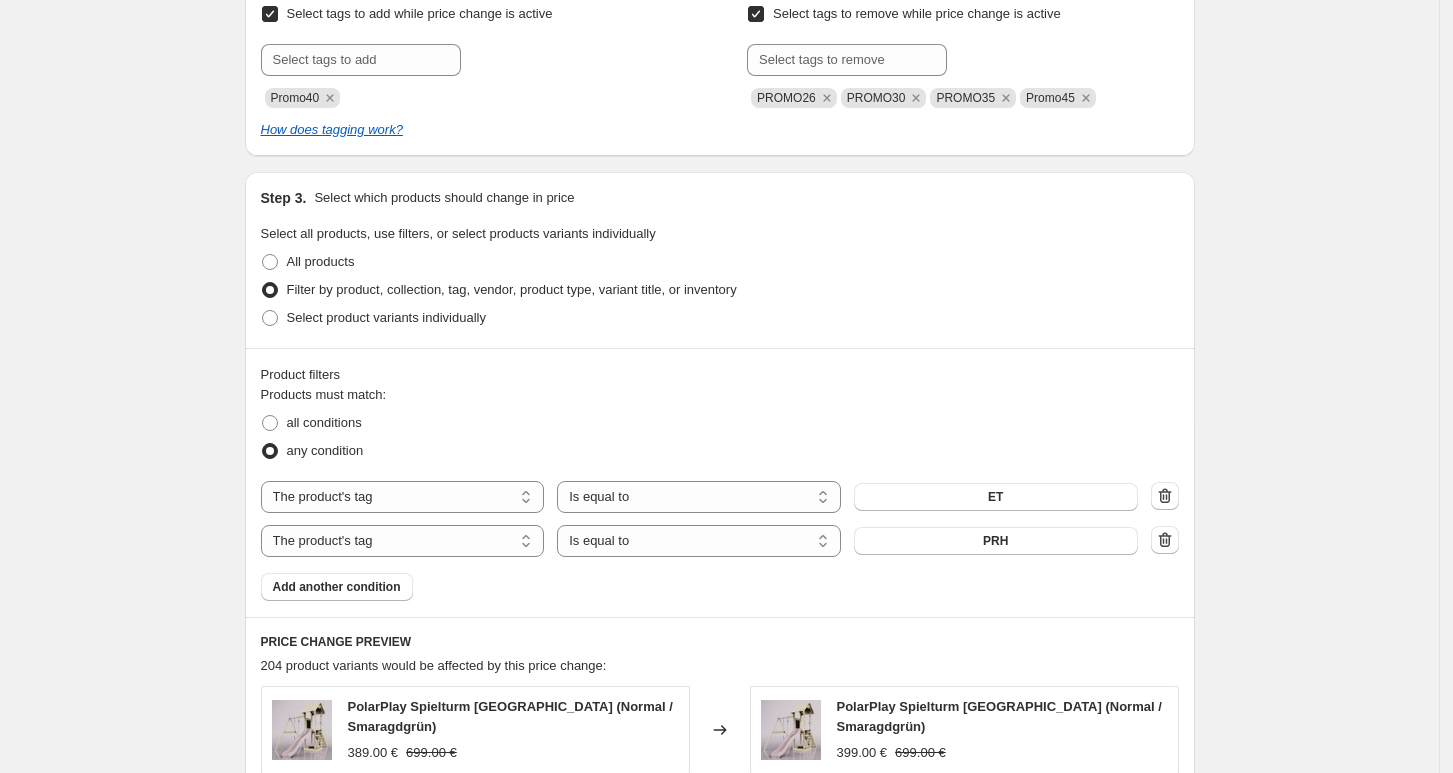
scroll to position [992, 0]
click at [1175, 542] on icon "button" at bounding box center [1165, 538] width 20 height 20
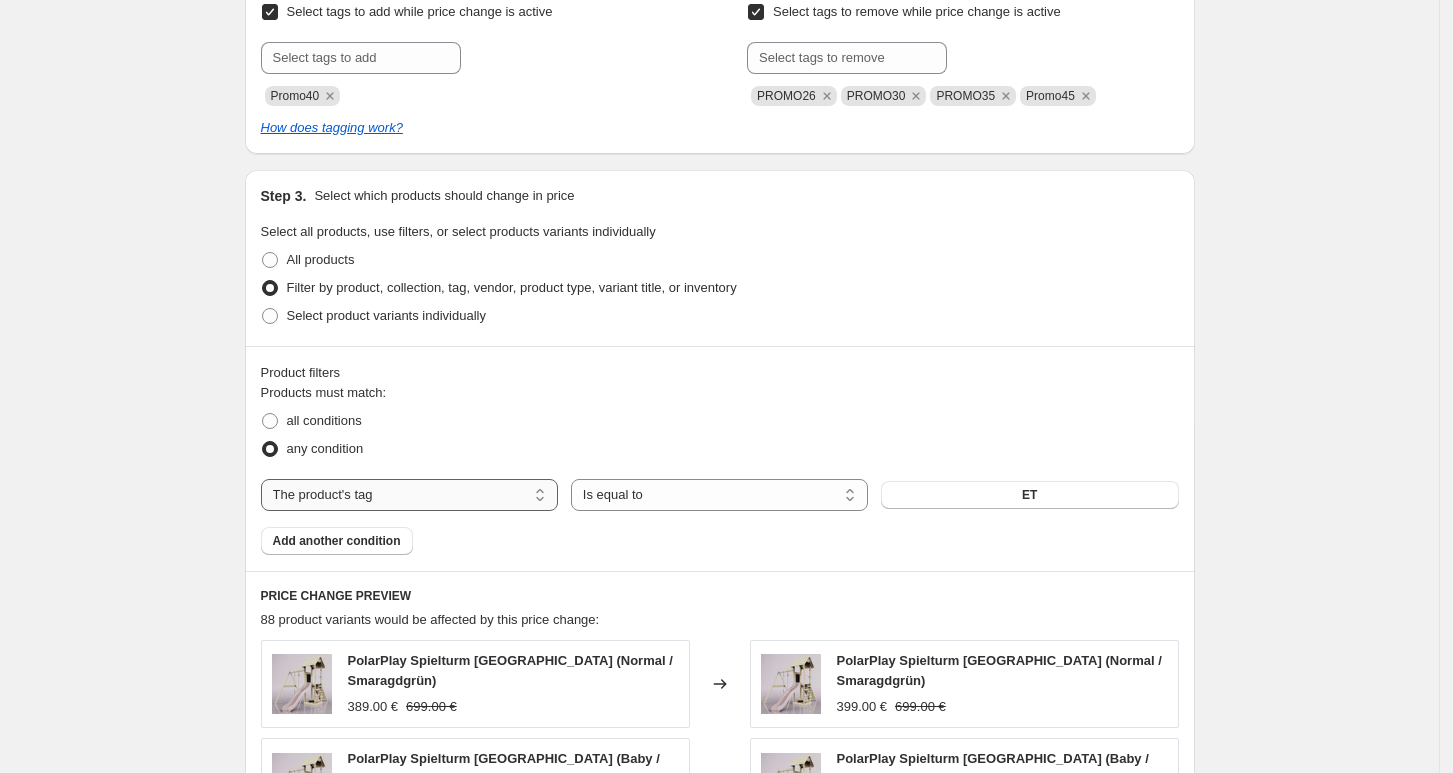
click at [433, 495] on select "The product The product's collection The product's tag The product's vendor The…" at bounding box center [409, 495] width 297 height 32
select select "product"
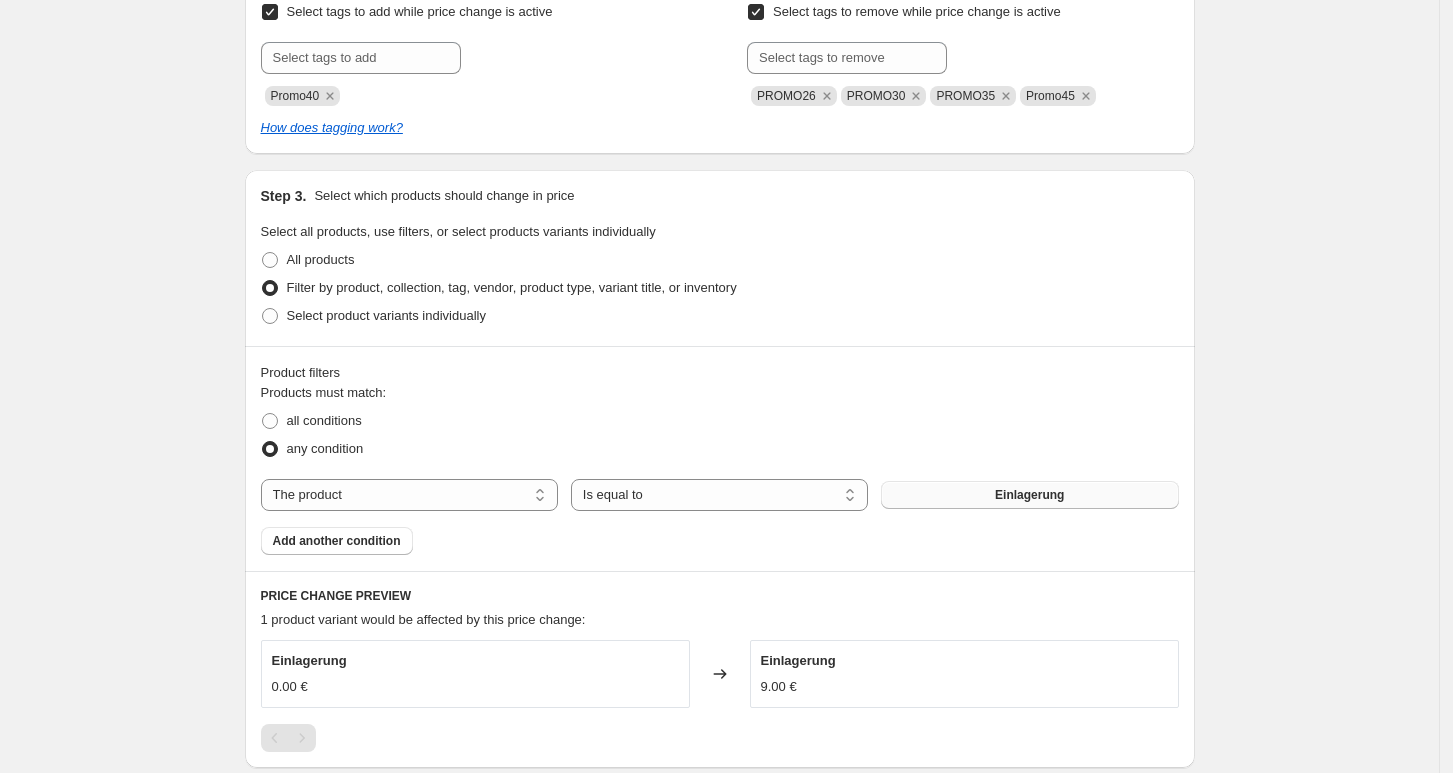
click at [1016, 499] on span "Einlagerung" at bounding box center [1029, 495] width 69 height 16
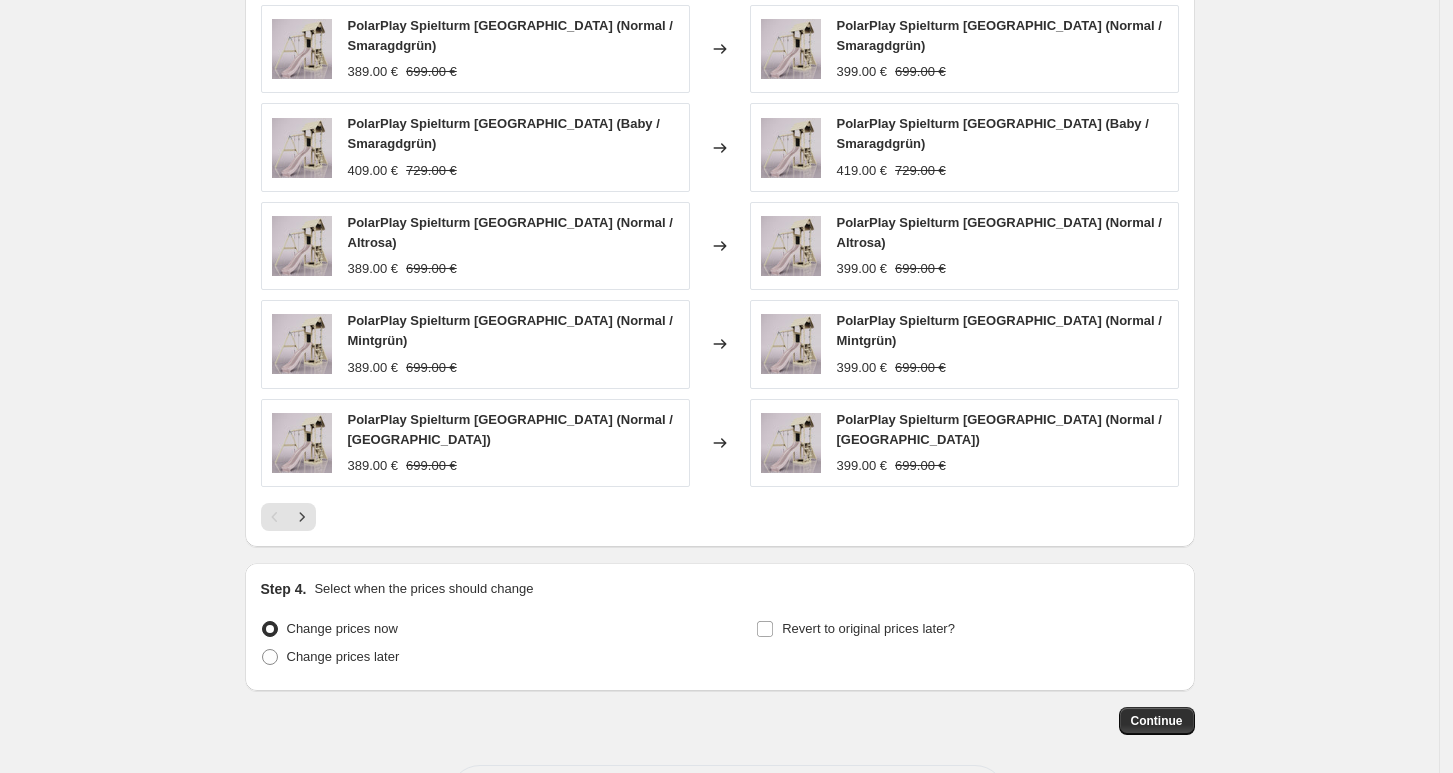
scroll to position [1684, 0]
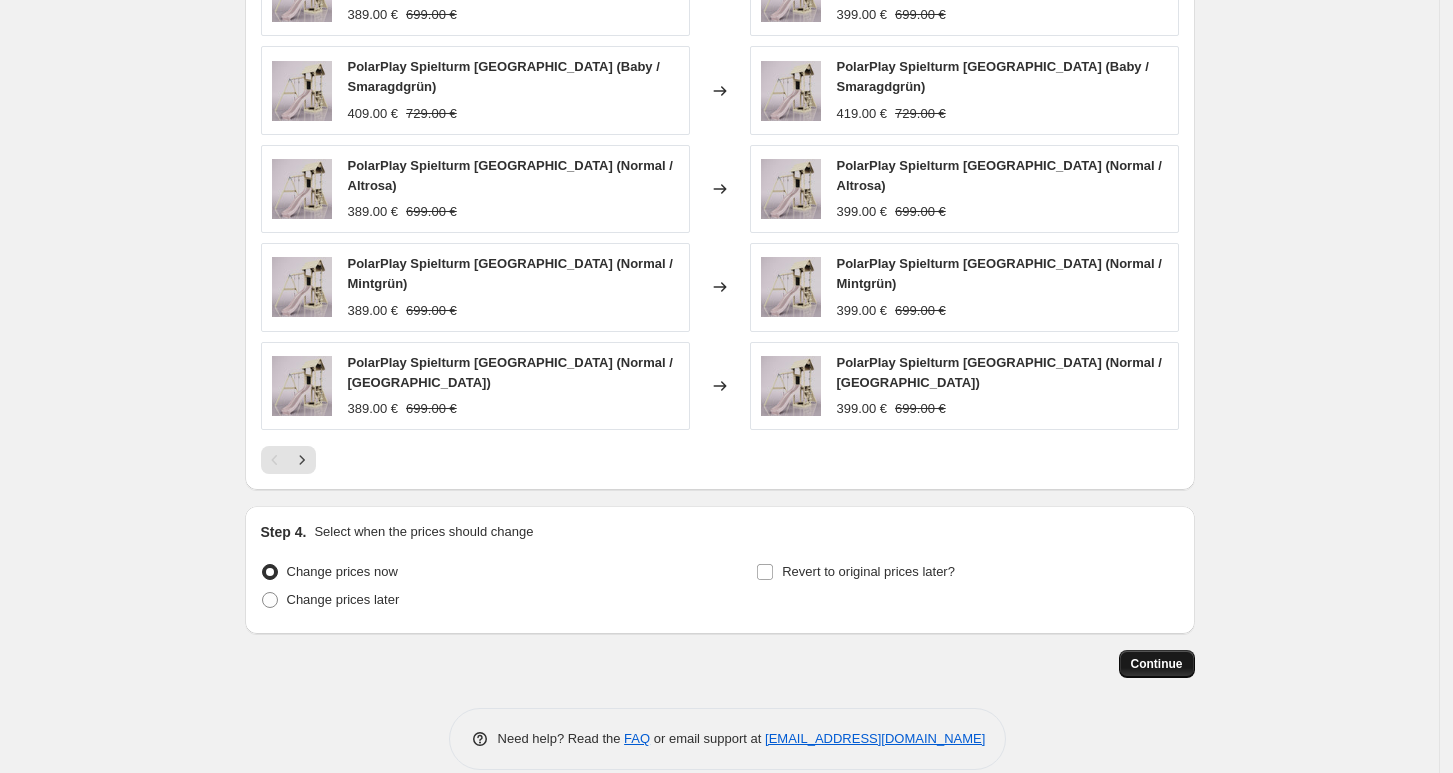
click at [1166, 656] on span "Continue" at bounding box center [1157, 664] width 52 height 16
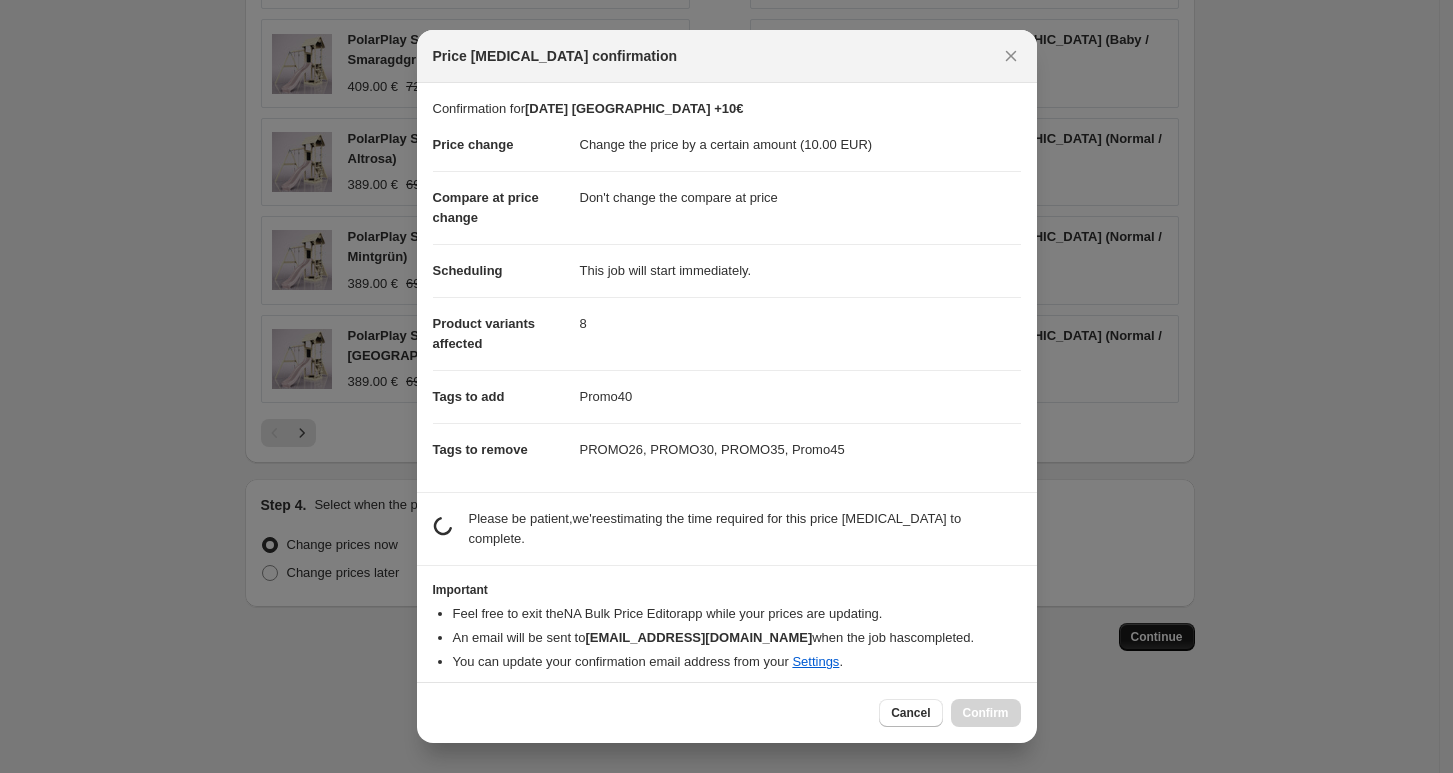
scroll to position [0, 0]
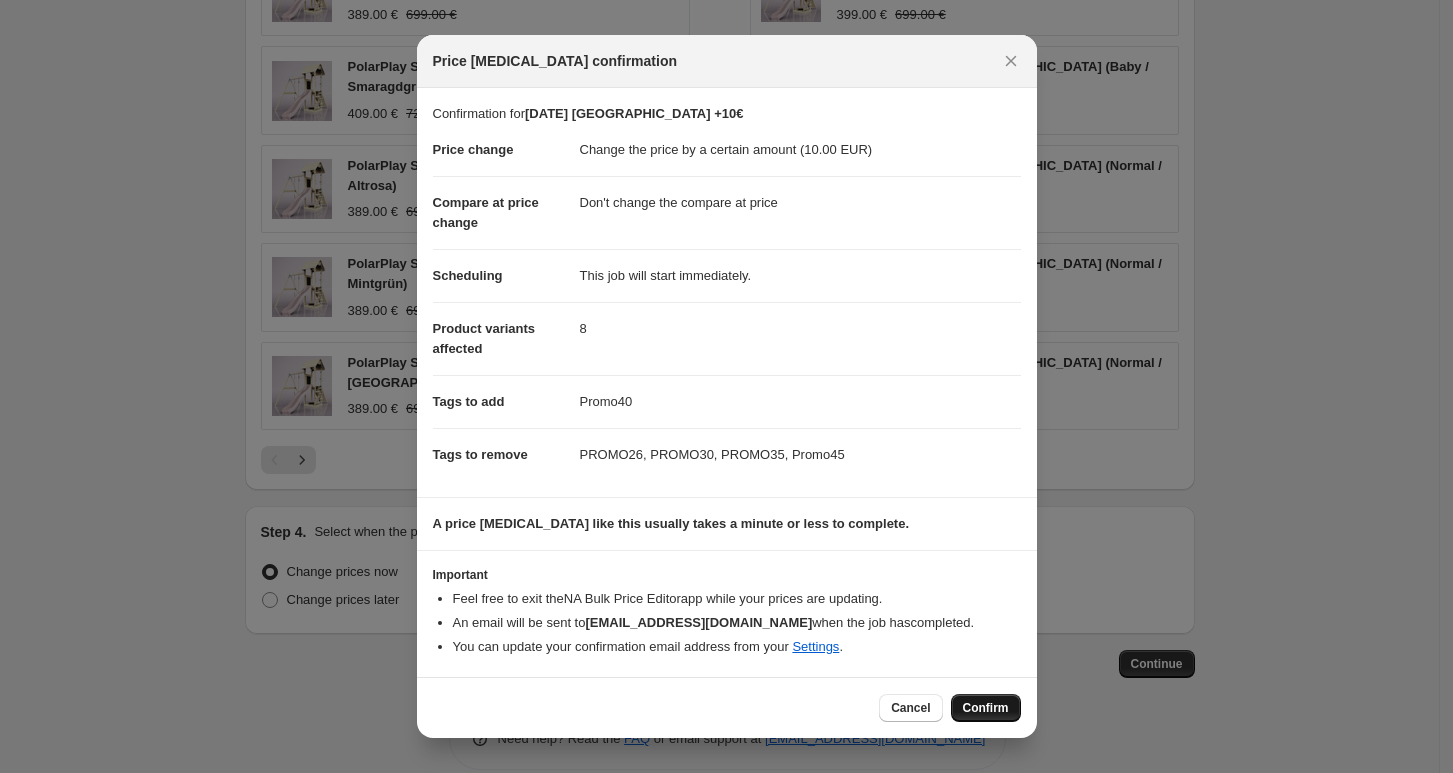
click at [1006, 704] on span "Confirm" at bounding box center [986, 708] width 46 height 16
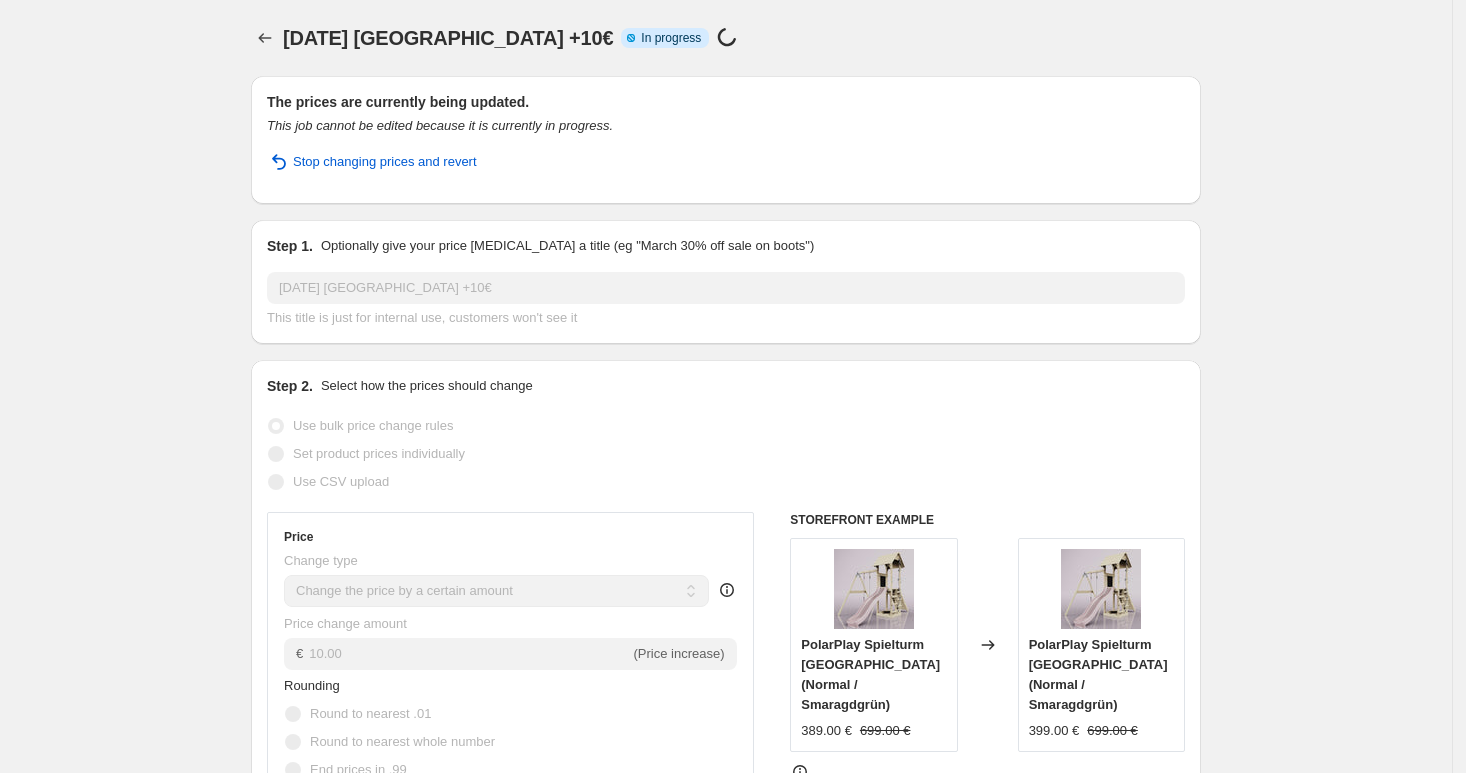
select select "by"
select select "no_change"
